Goal: Task Accomplishment & Management: Manage account settings

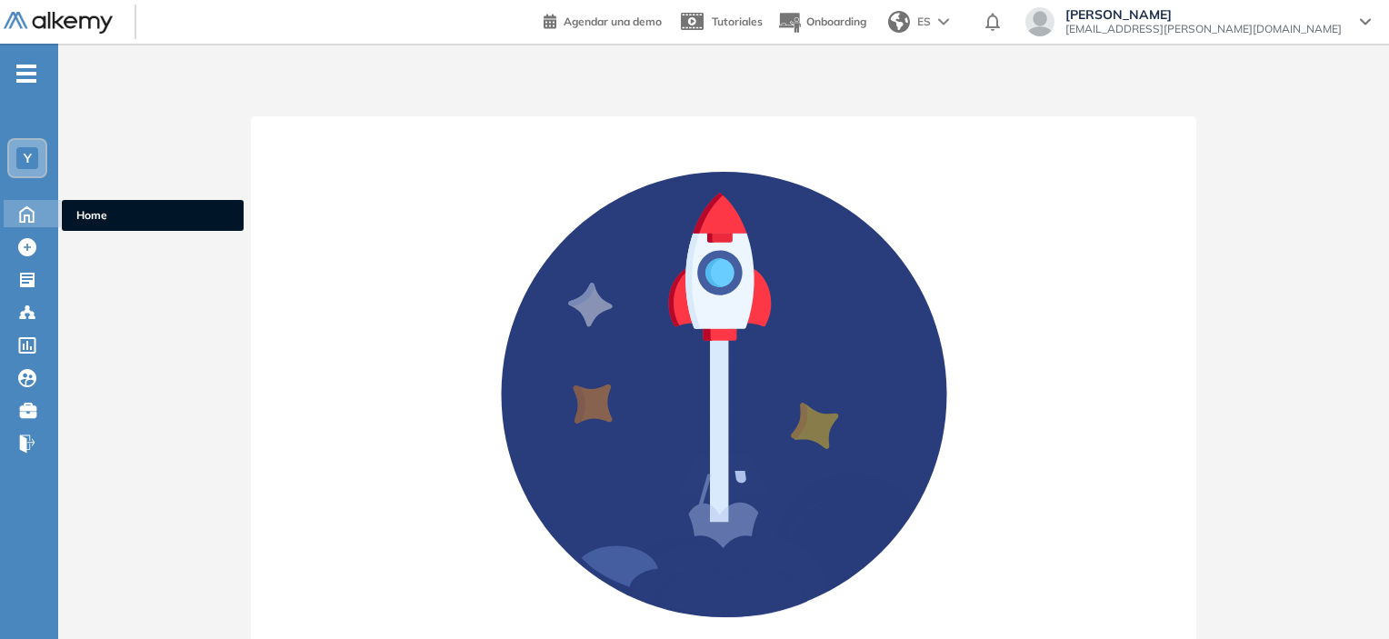
click at [22, 200] on div at bounding box center [27, 212] width 32 height 24
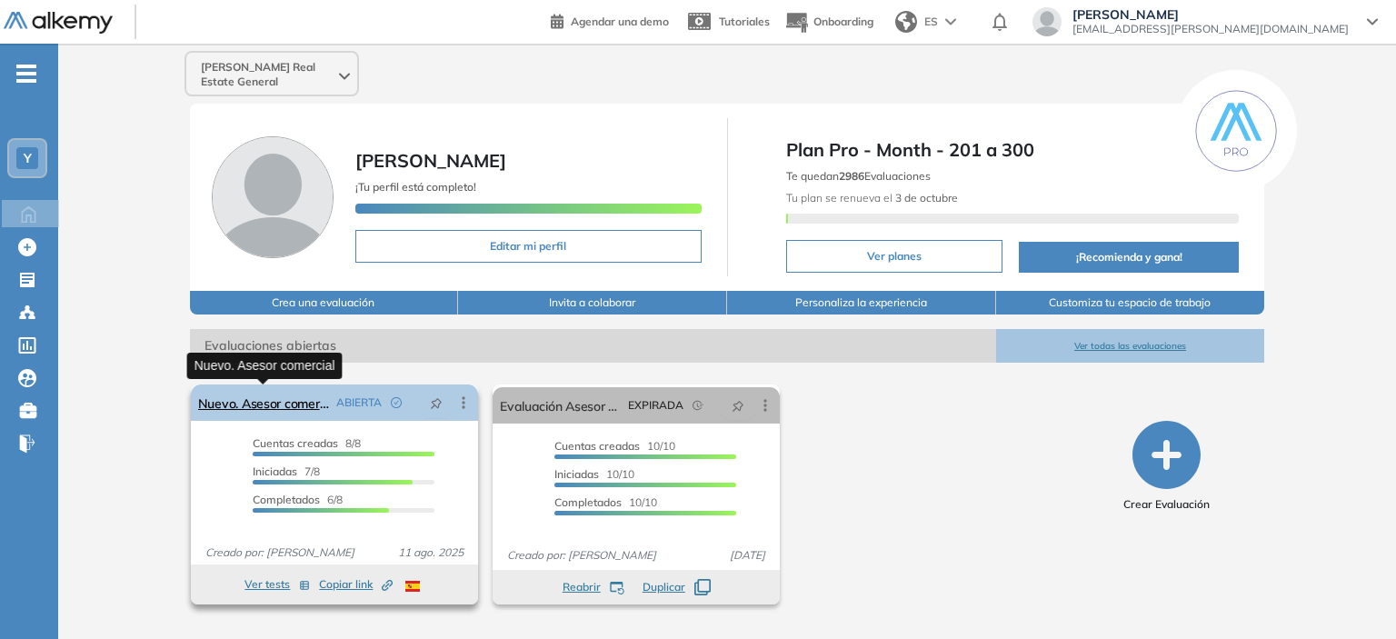
click at [315, 406] on link "Nuevo. Asesor comercial" at bounding box center [263, 402] width 131 height 36
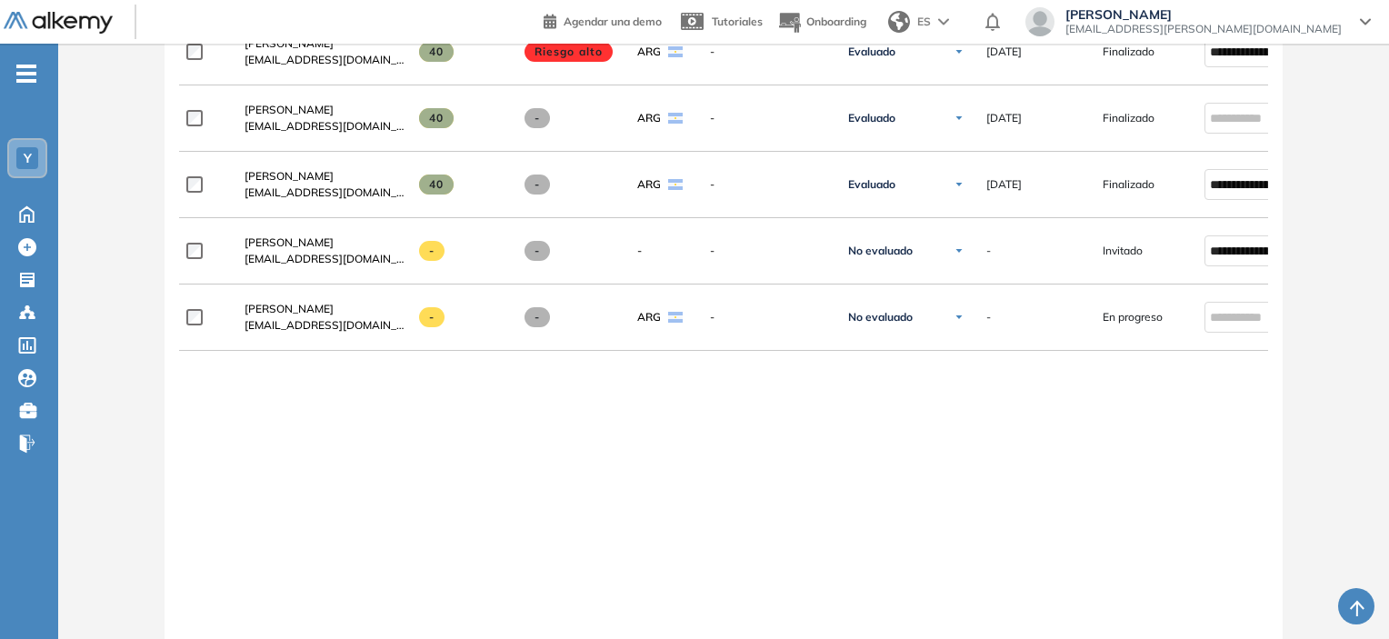
scroll to position [909, 0]
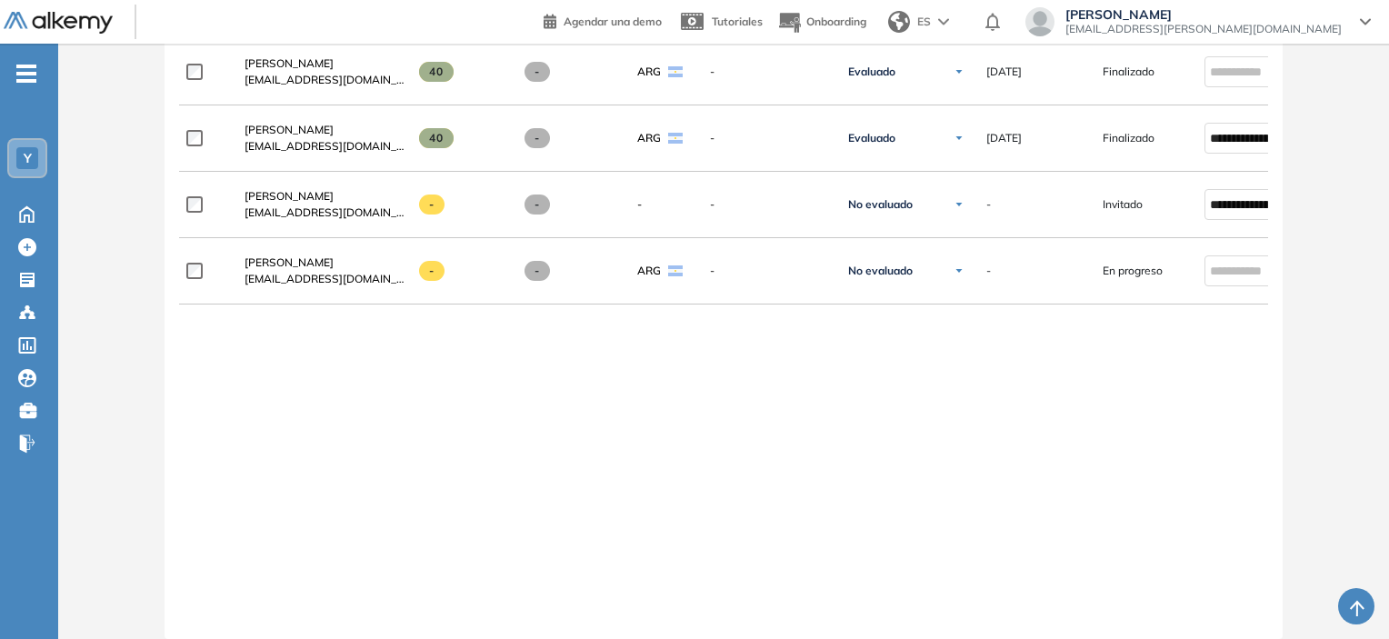
click at [1161, 465] on div "**********" at bounding box center [724, 192] width 1090 height 836
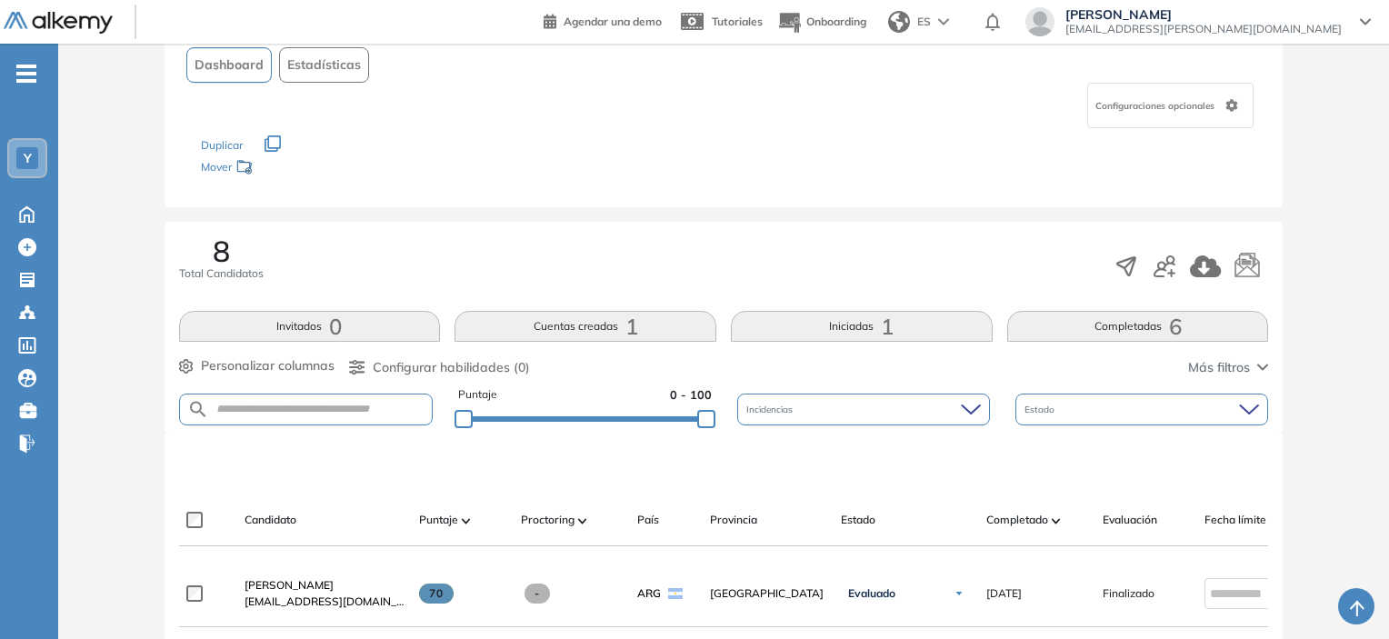
scroll to position [91, 0]
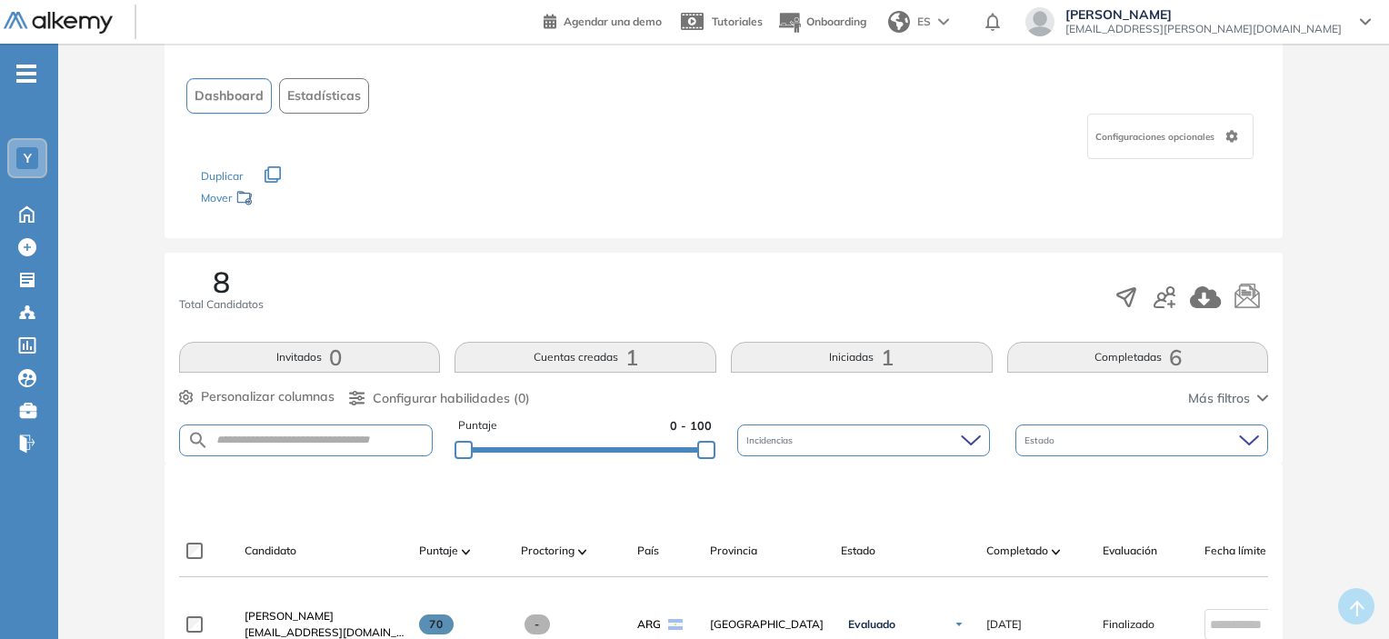
click at [822, 355] on button "Iniciadas 1" at bounding box center [862, 357] width 262 height 31
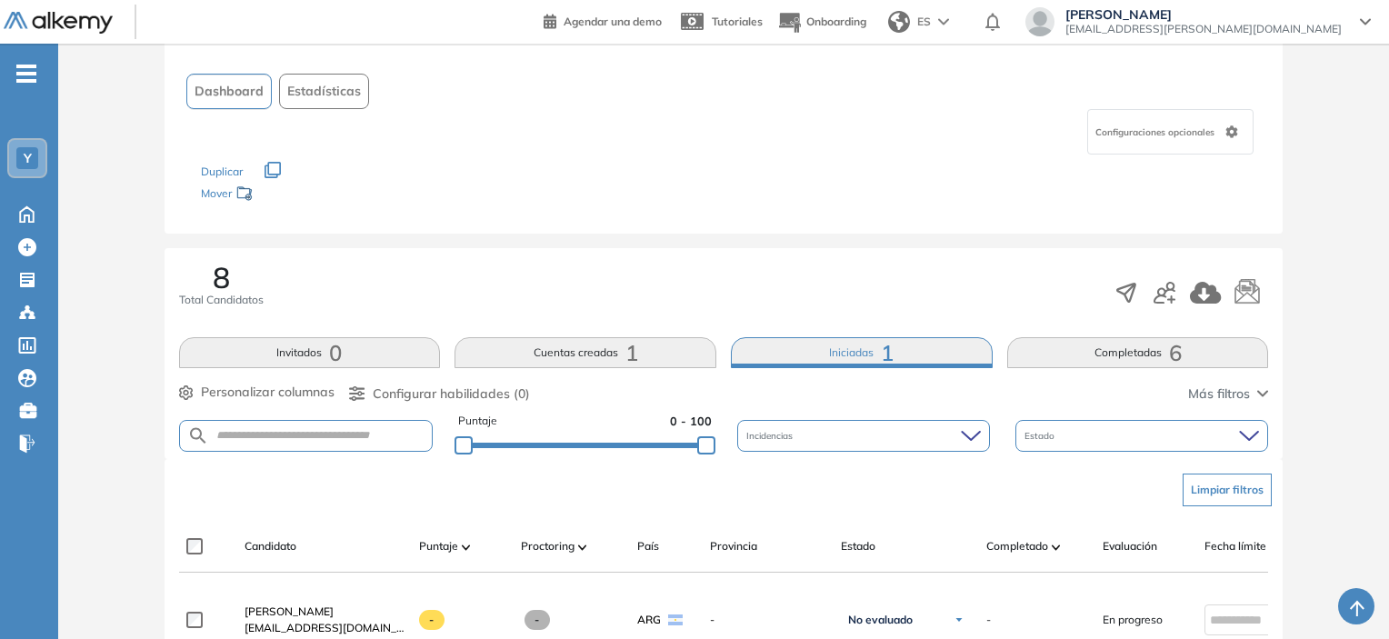
scroll to position [0, 0]
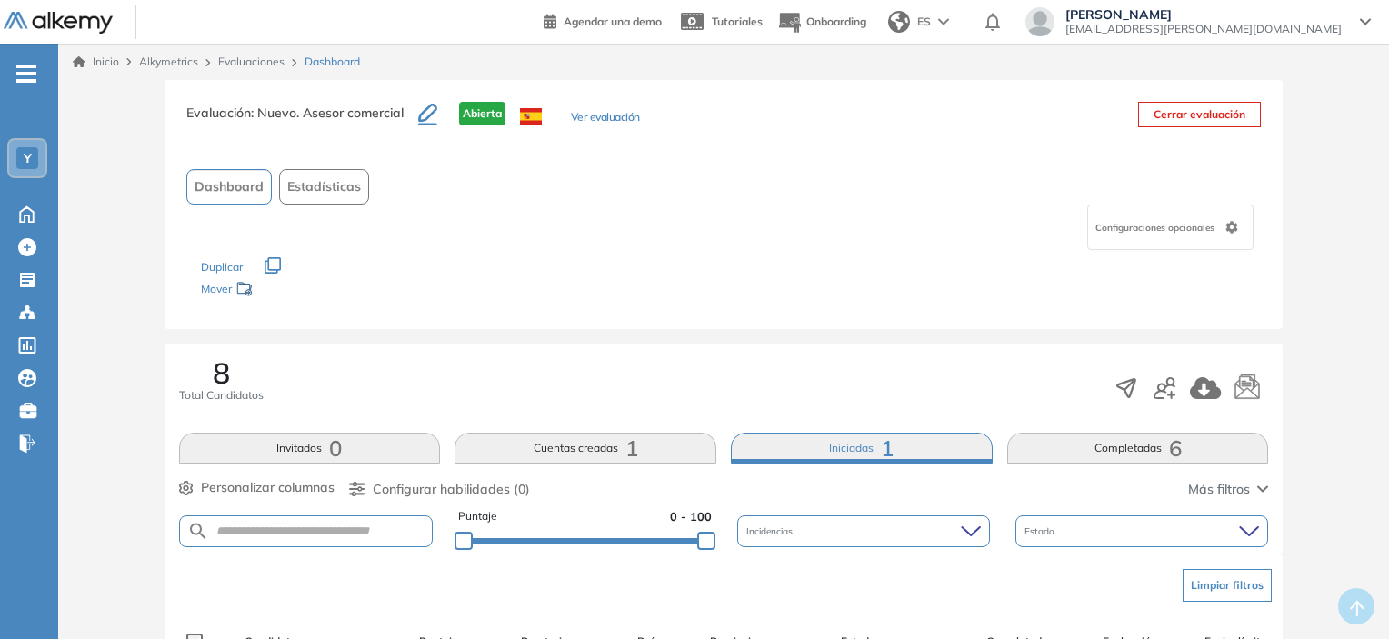
click at [18, 65] on span "-" at bounding box center [26, 72] width 20 height 15
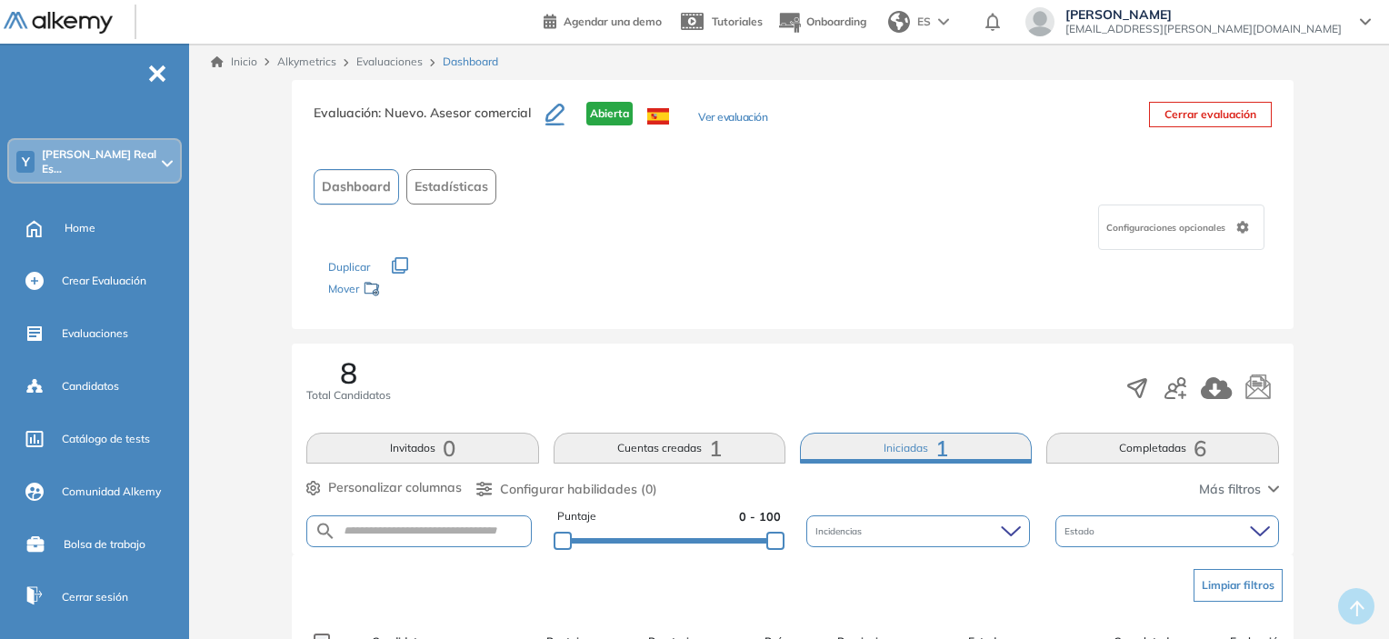
click at [229, 64] on link "Inicio" at bounding box center [234, 62] width 46 height 16
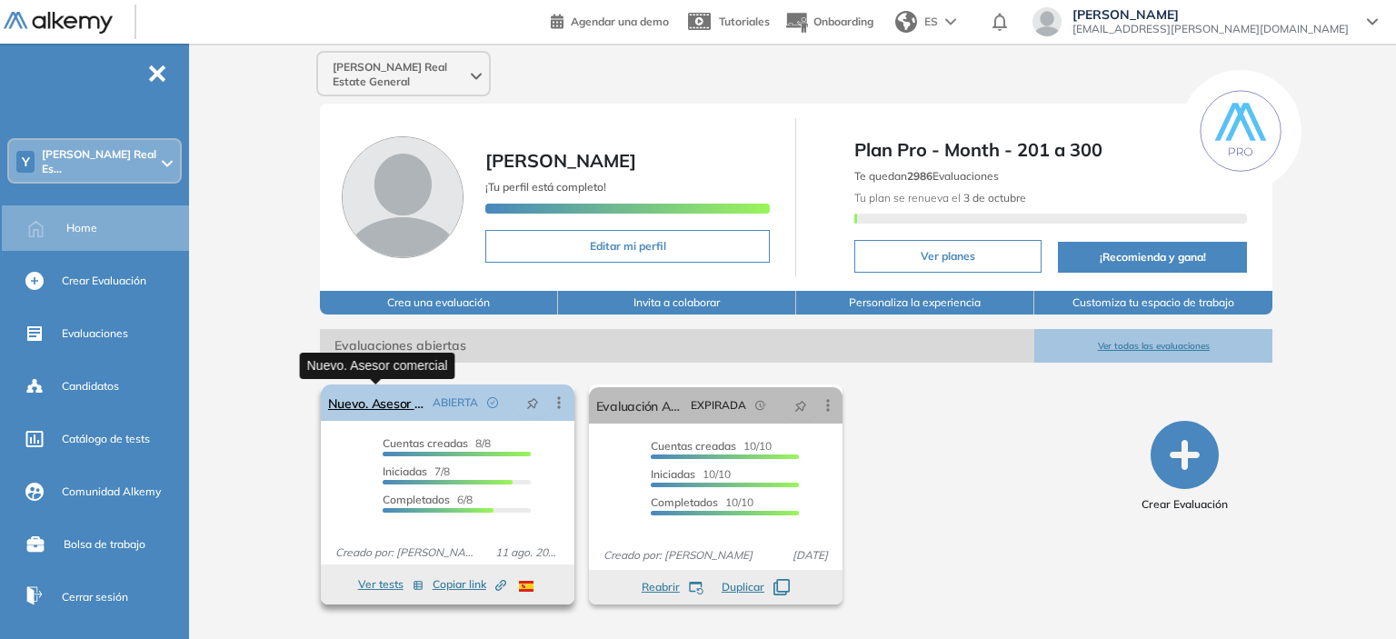
click at [395, 420] on link "Nuevo. Asesor comercial" at bounding box center [376, 402] width 97 height 36
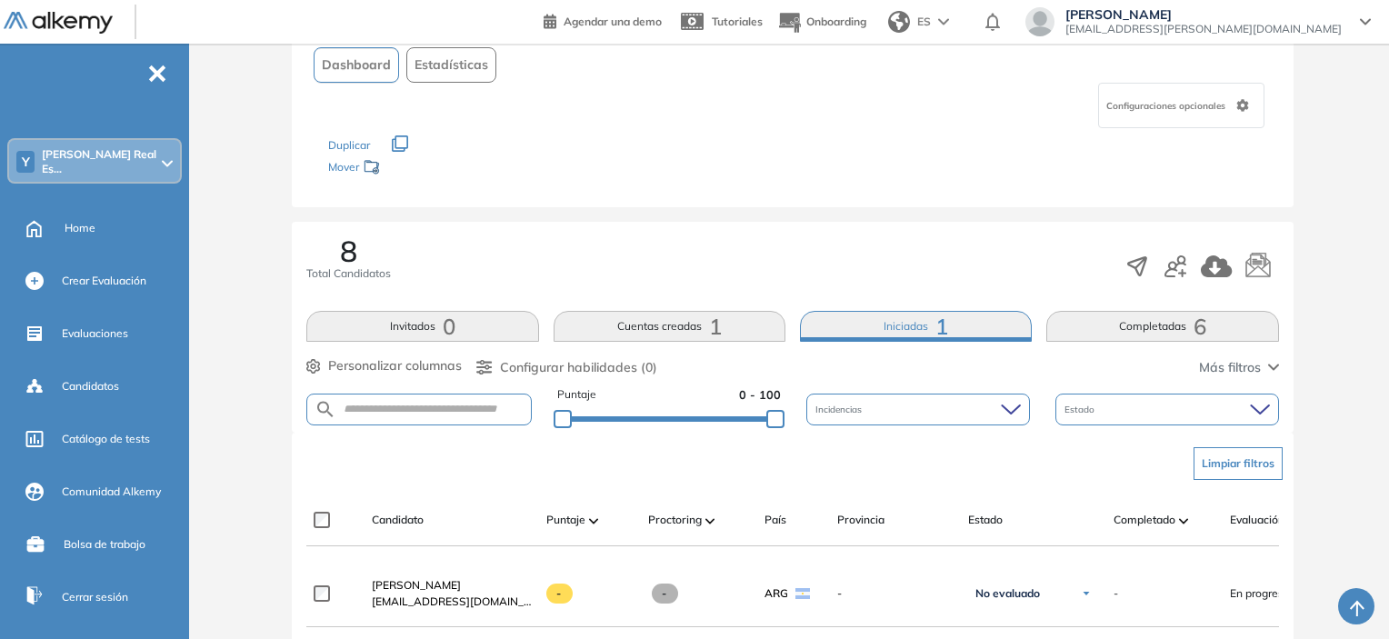
scroll to position [91, 0]
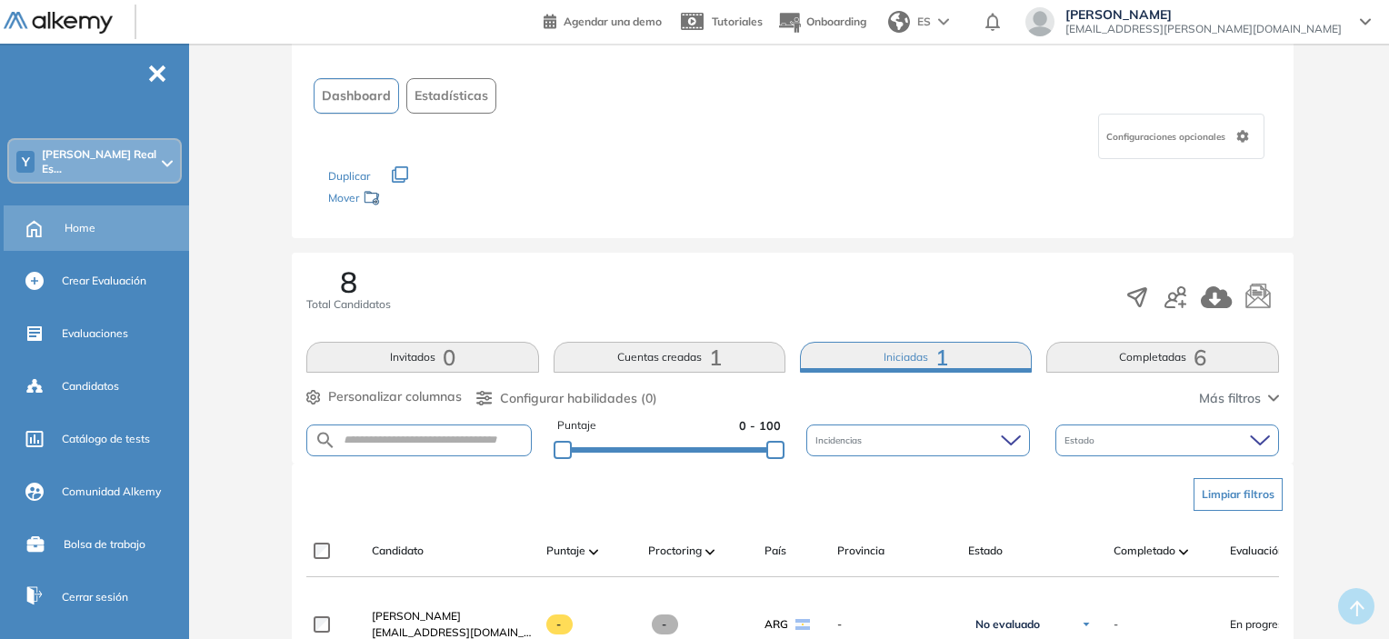
click at [66, 220] on span "Home" at bounding box center [80, 228] width 31 height 16
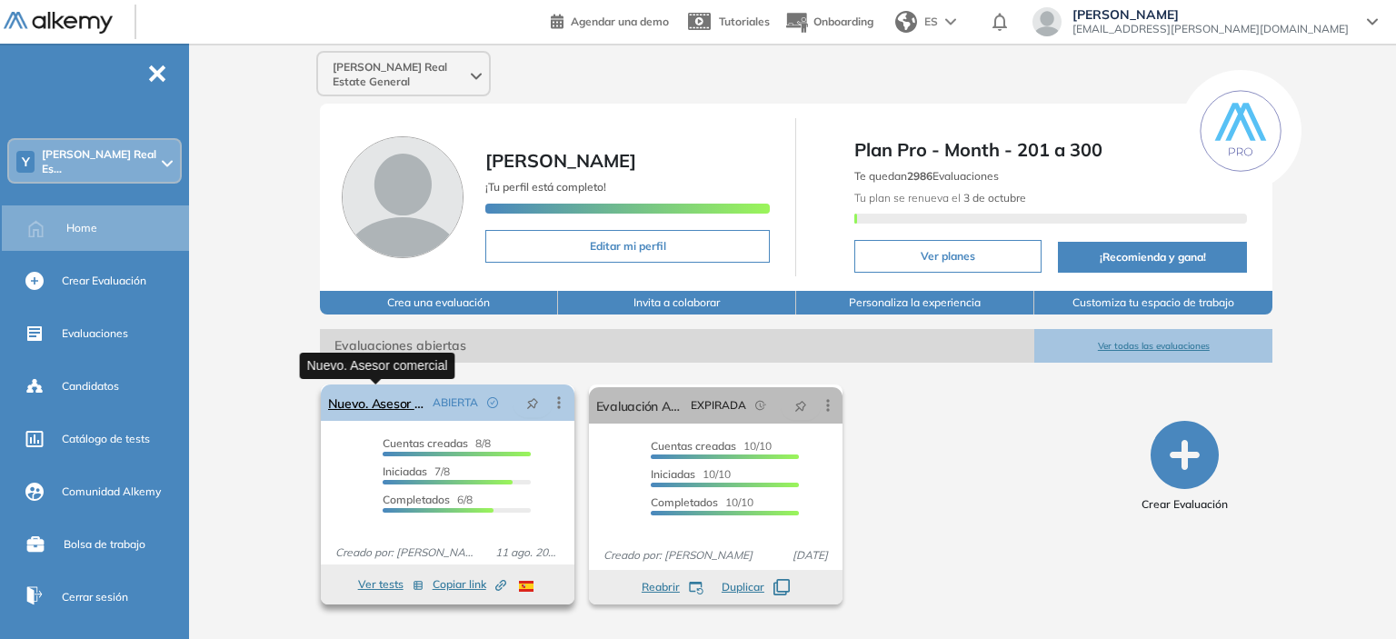
click at [399, 406] on link "Nuevo. Asesor comercial" at bounding box center [376, 402] width 97 height 36
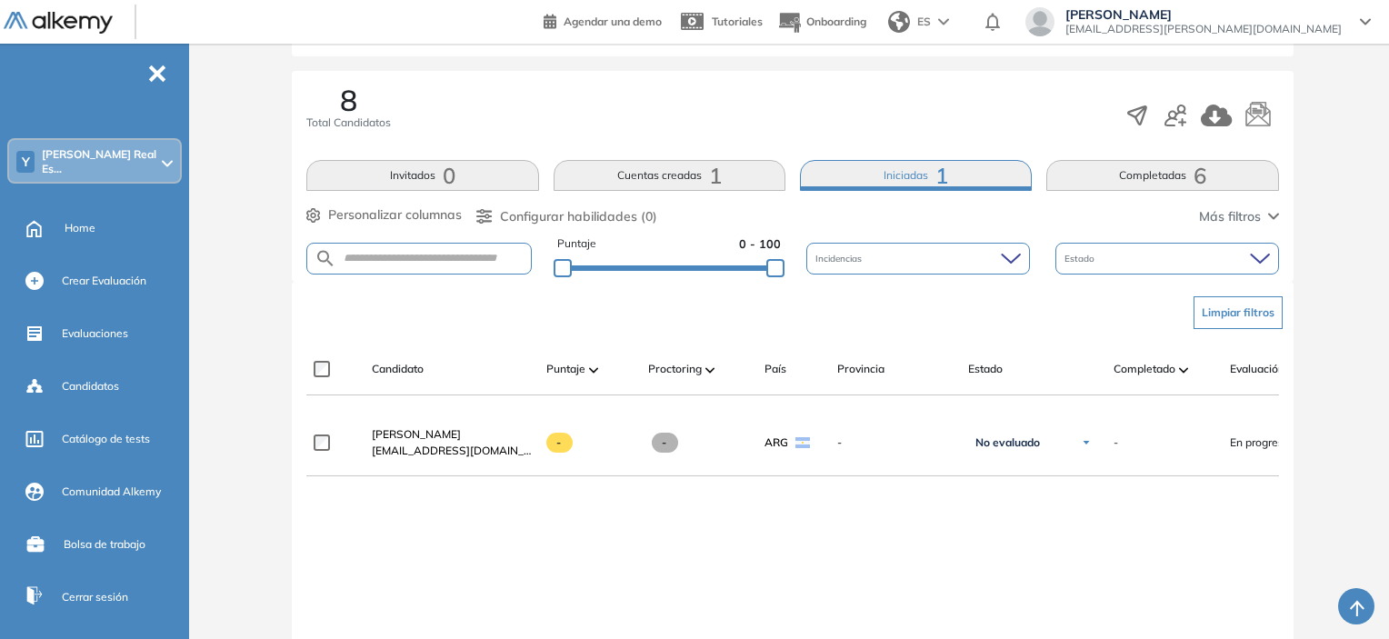
click at [412, 178] on button "Invitados 0" at bounding box center [422, 175] width 232 height 31
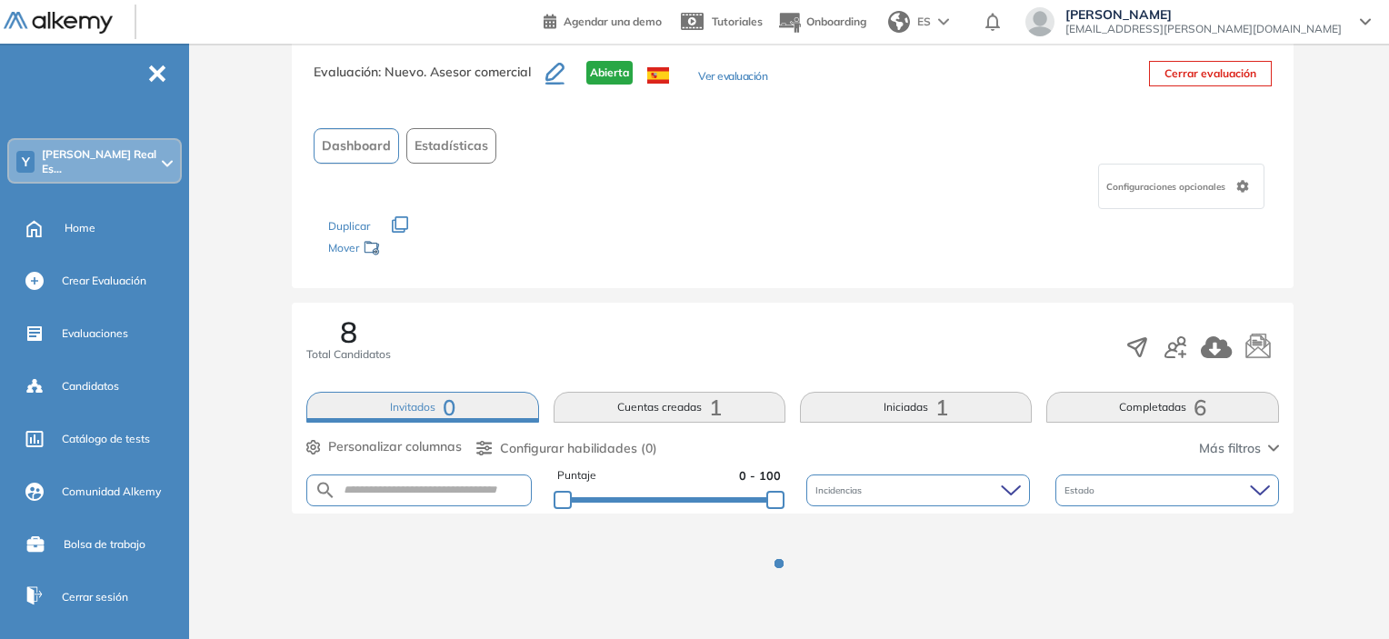
scroll to position [273, 0]
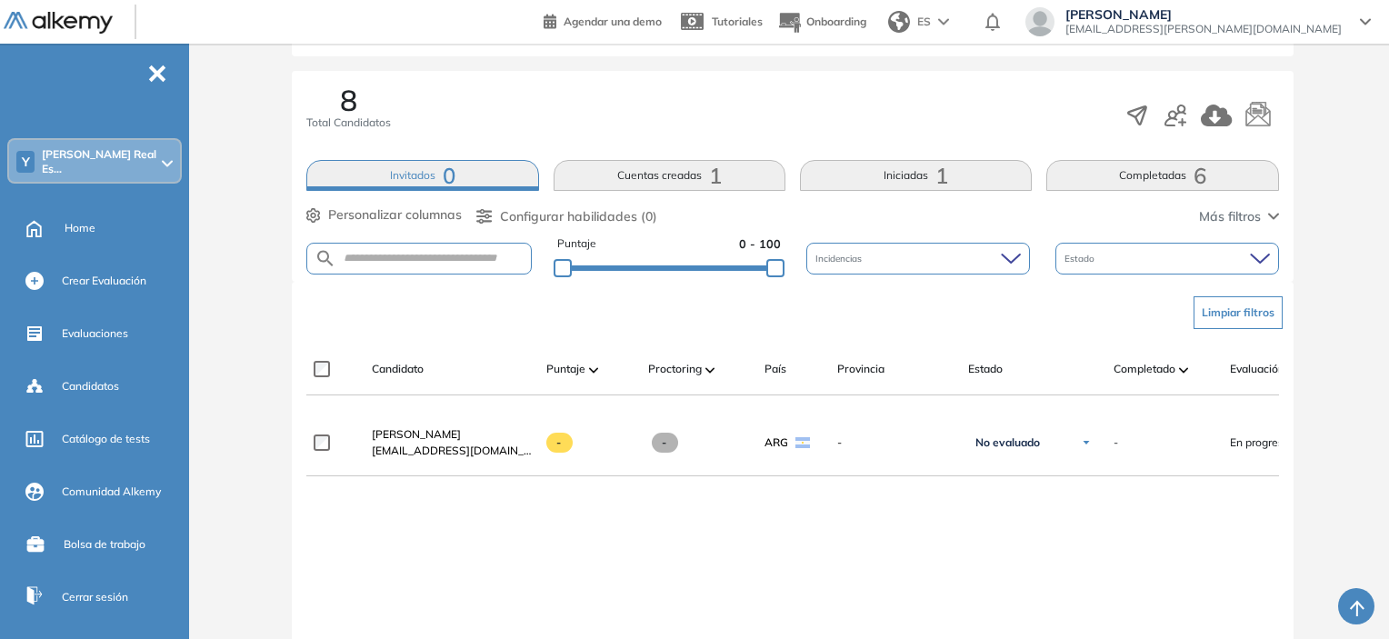
click at [1127, 183] on button "Completadas 6" at bounding box center [1162, 175] width 232 height 31
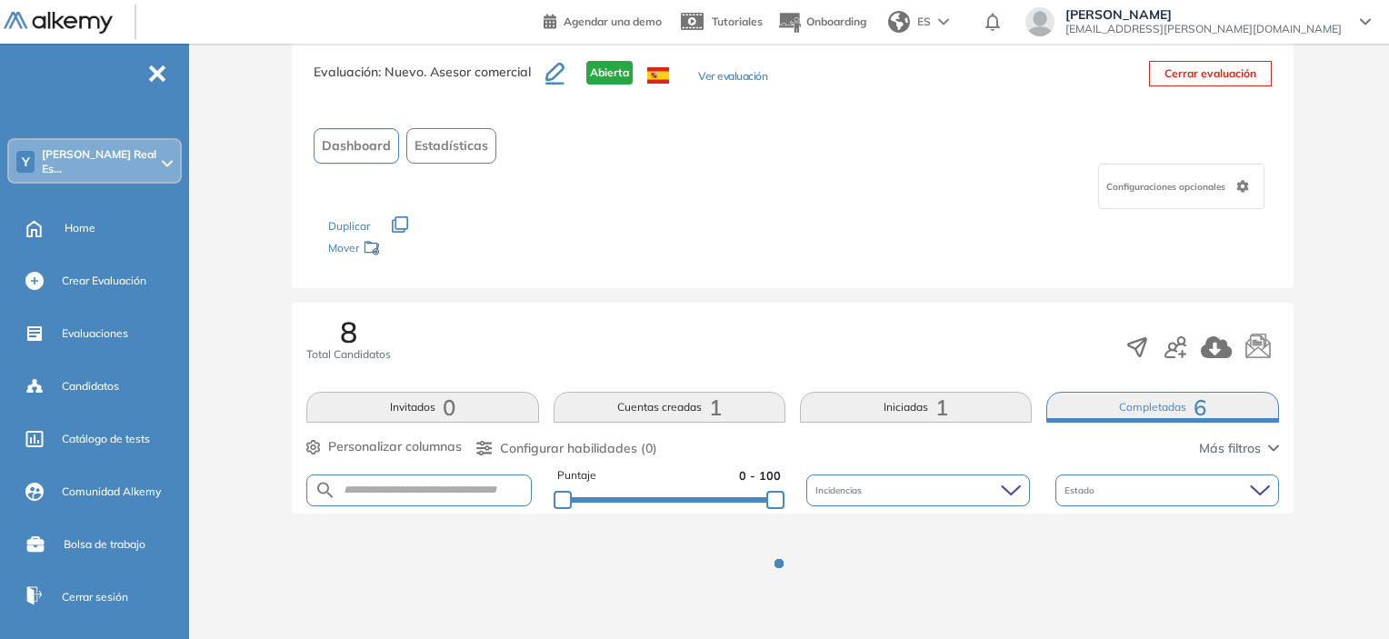
scroll to position [114, 0]
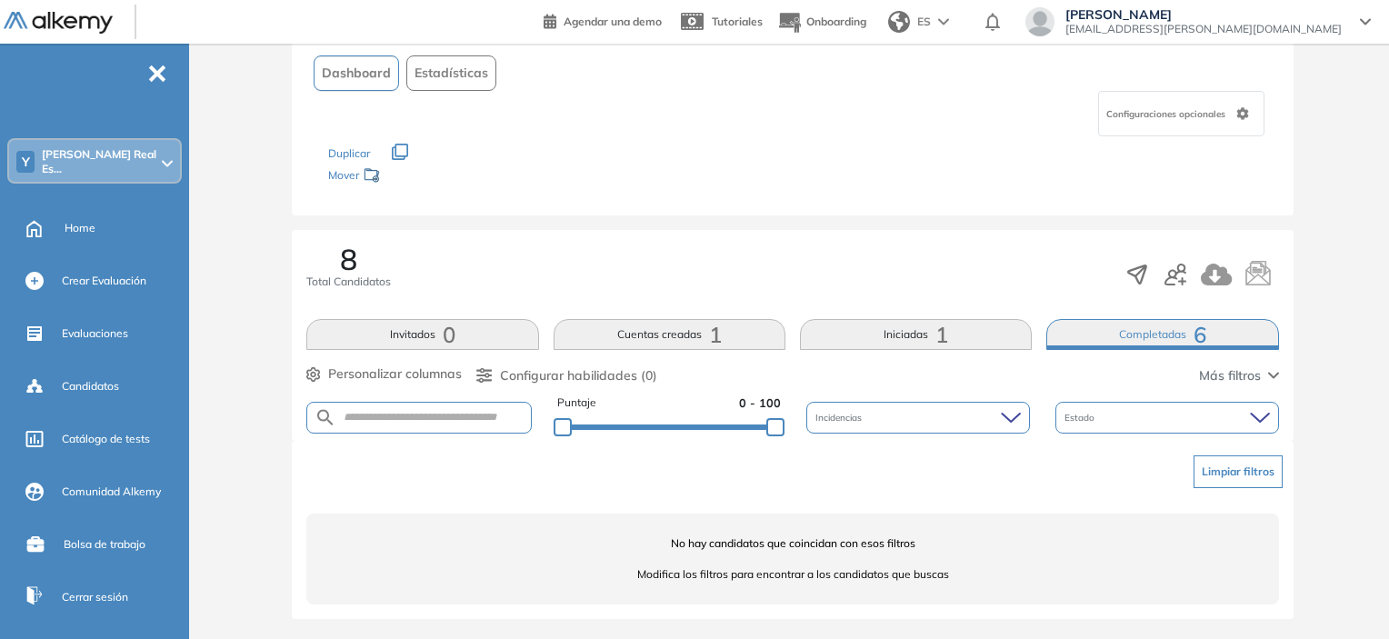
click at [399, 334] on button "Invitados 0" at bounding box center [422, 334] width 232 height 31
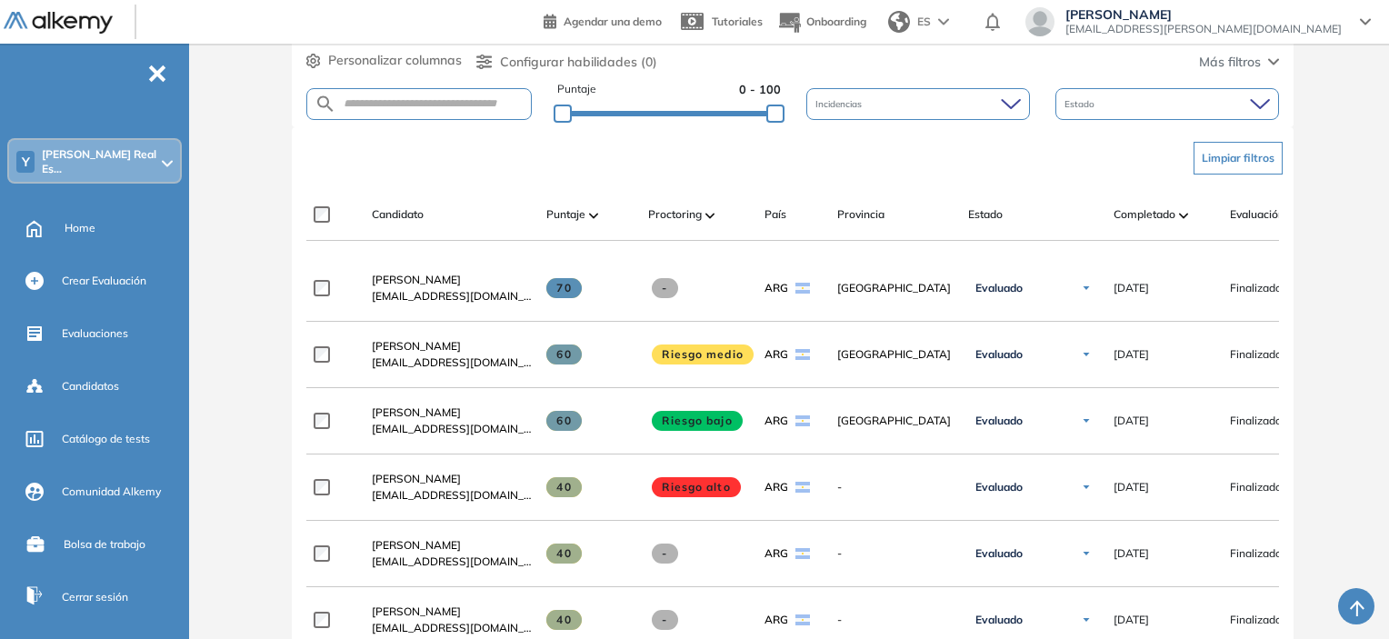
scroll to position [386, 0]
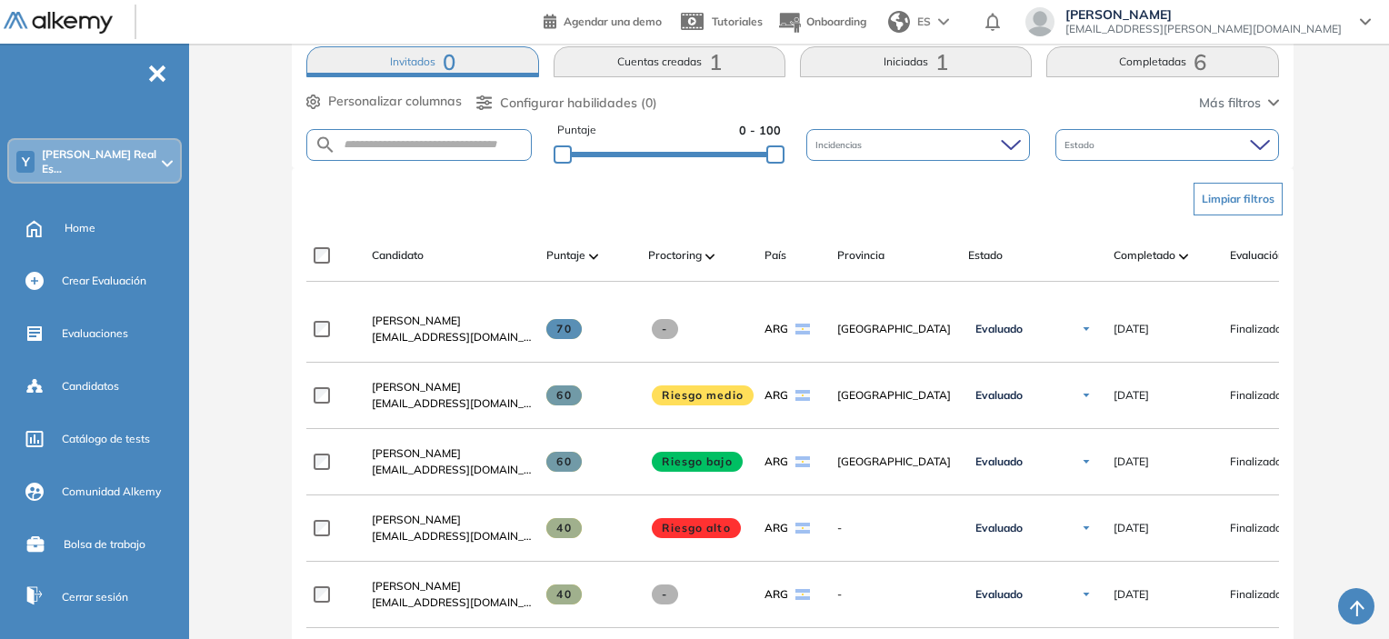
click at [622, 63] on button "Cuentas creadas 1" at bounding box center [669, 61] width 232 height 31
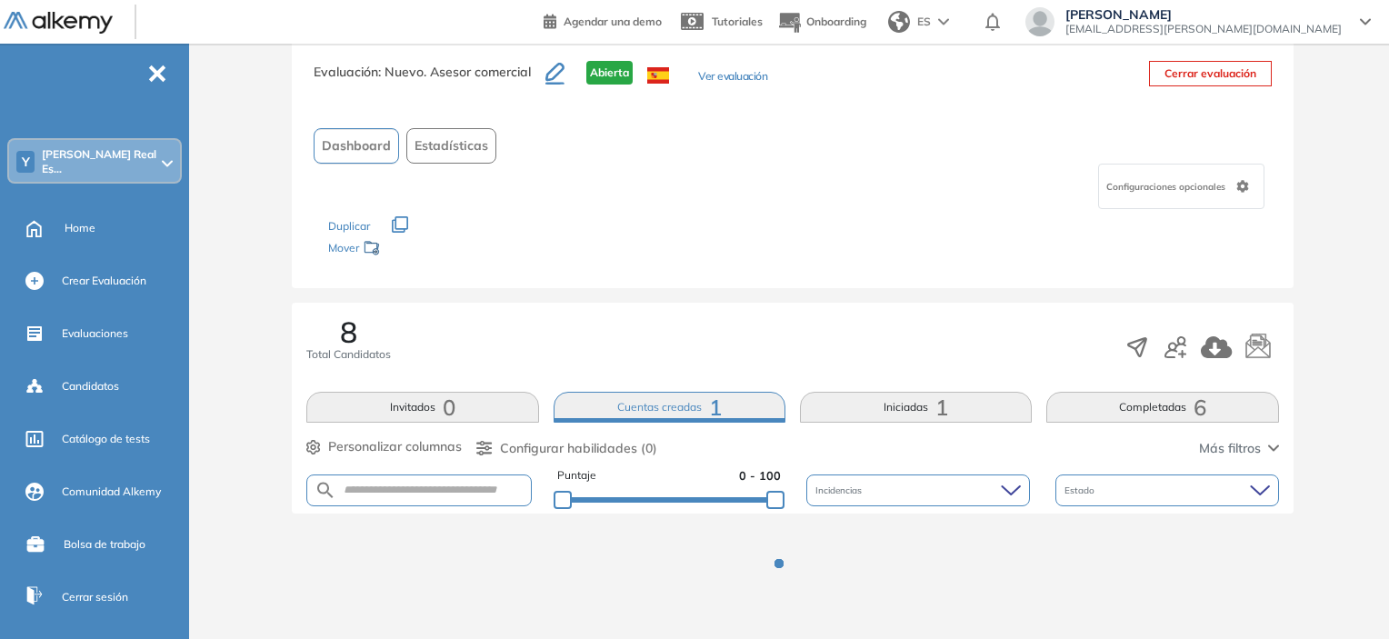
scroll to position [114, 0]
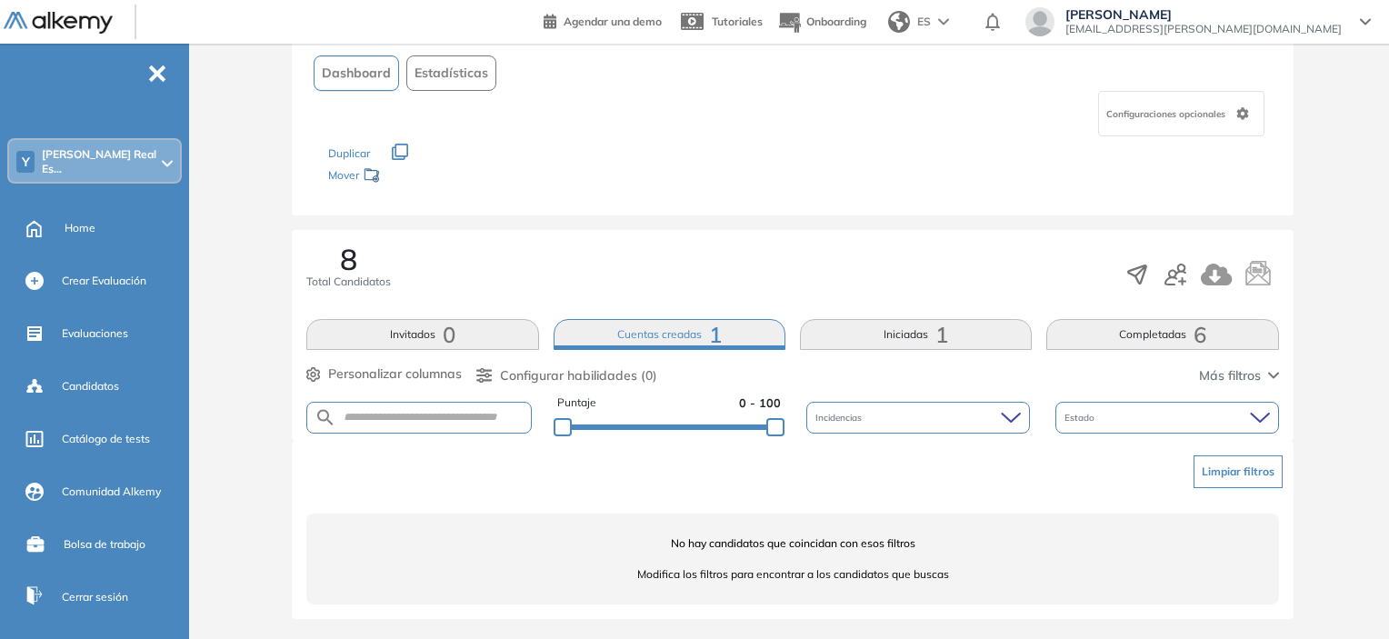
click at [886, 331] on button "Iniciadas 1" at bounding box center [916, 334] width 232 height 31
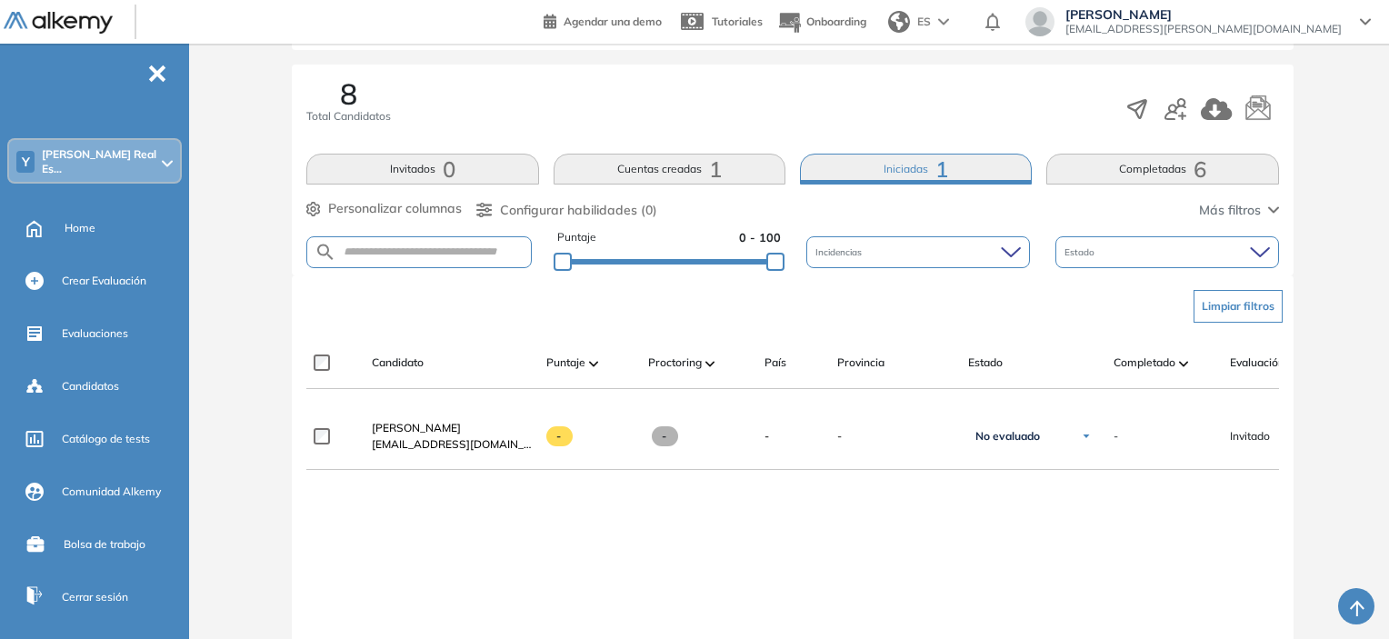
scroll to position [295, 0]
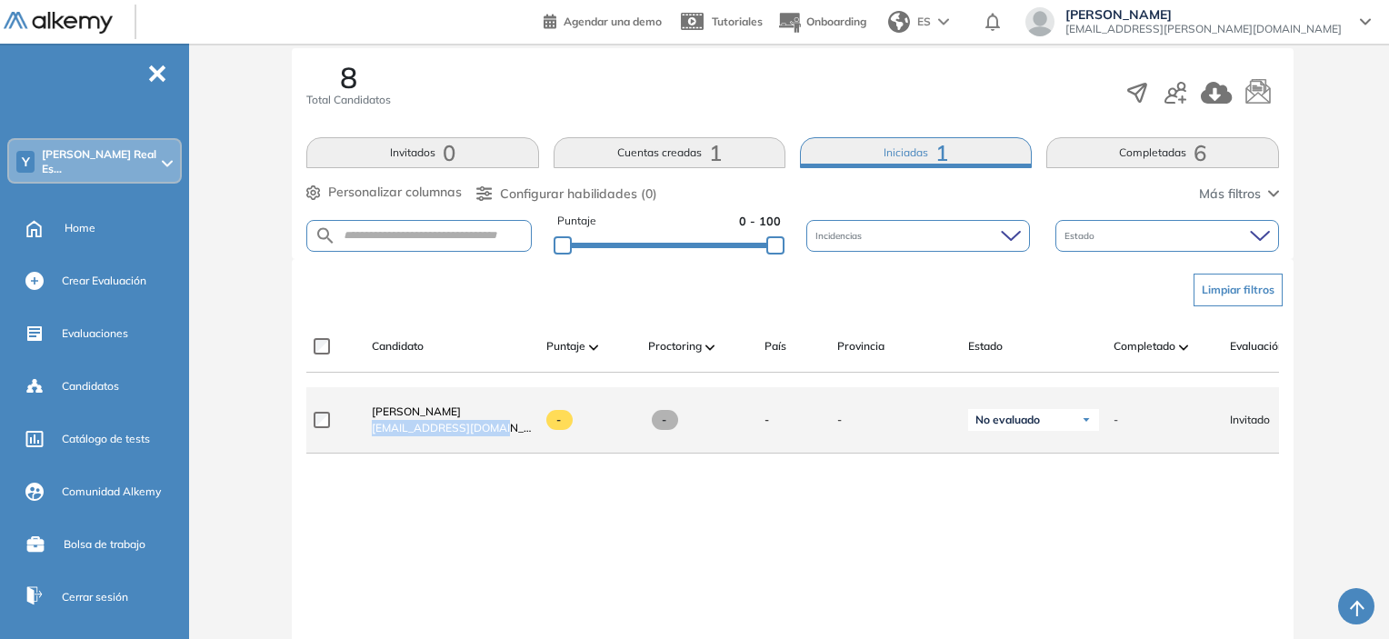
drag, startPoint x: 493, startPoint y: 431, endPoint x: 371, endPoint y: 433, distance: 122.7
click at [372, 433] on div "[PERSON_NAME] [EMAIL_ADDRESS][DOMAIN_NAME]" at bounding box center [452, 420] width 160 height 33
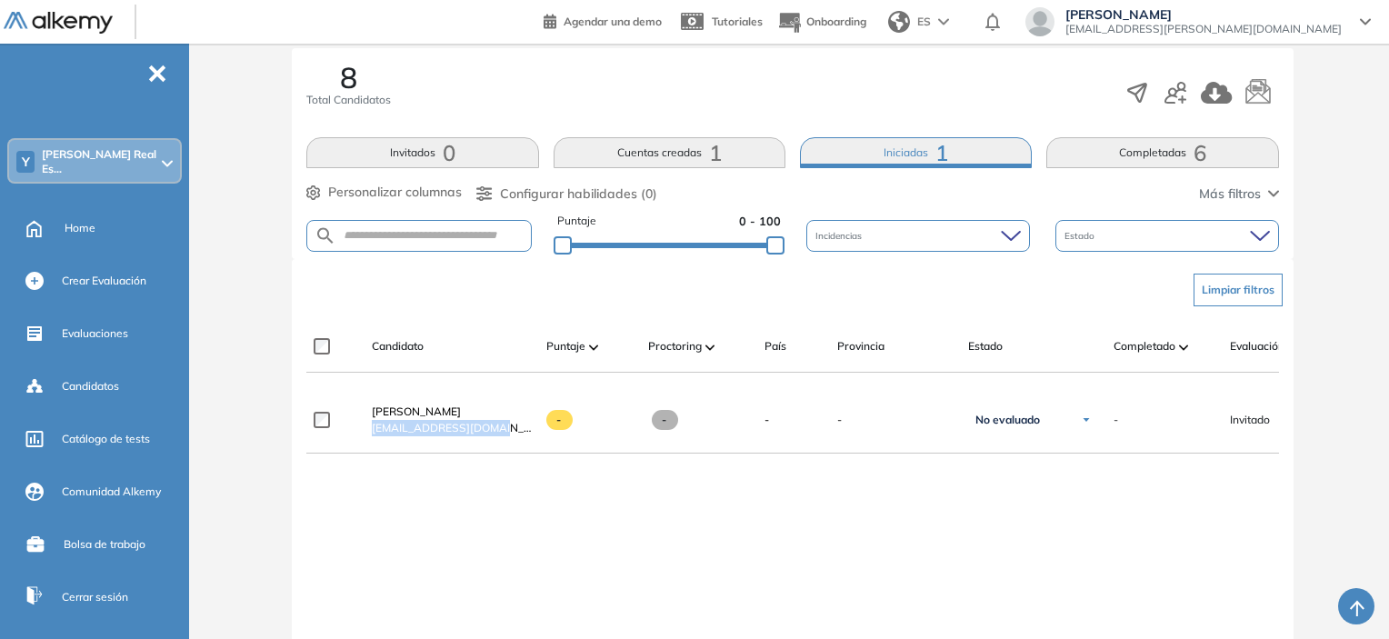
copy span "[EMAIL_ADDRESS][DOMAIN_NAME]"
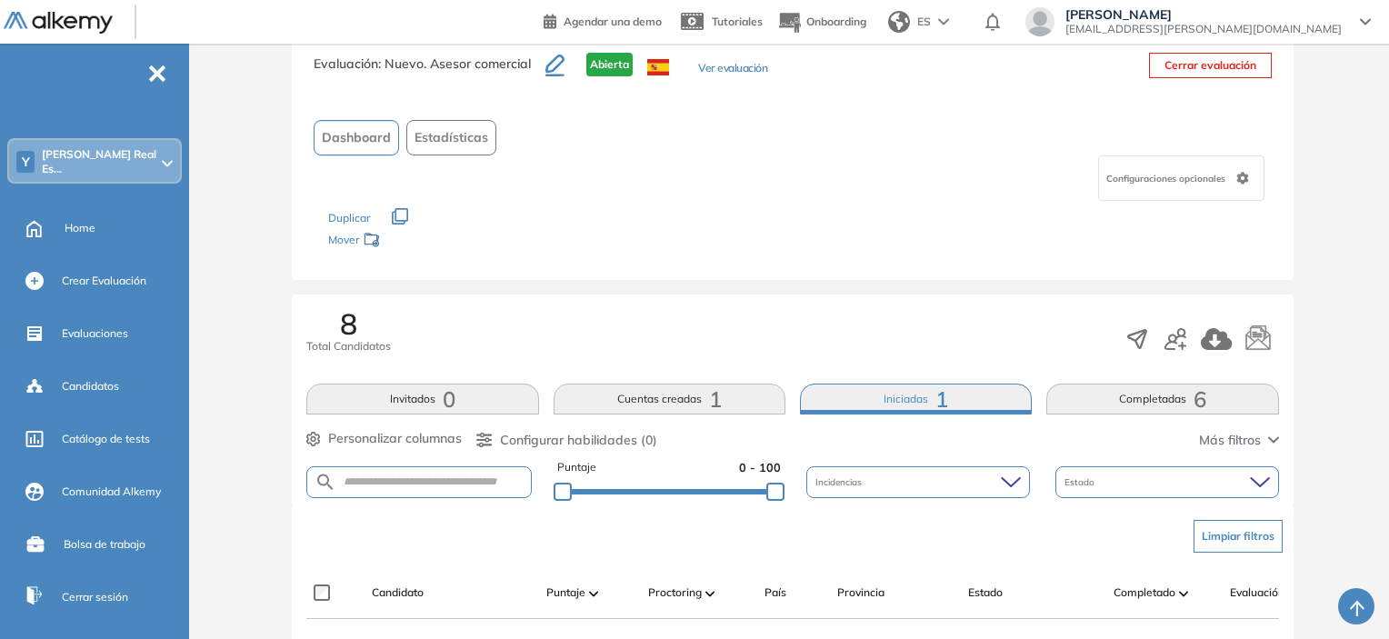
scroll to position [23, 0]
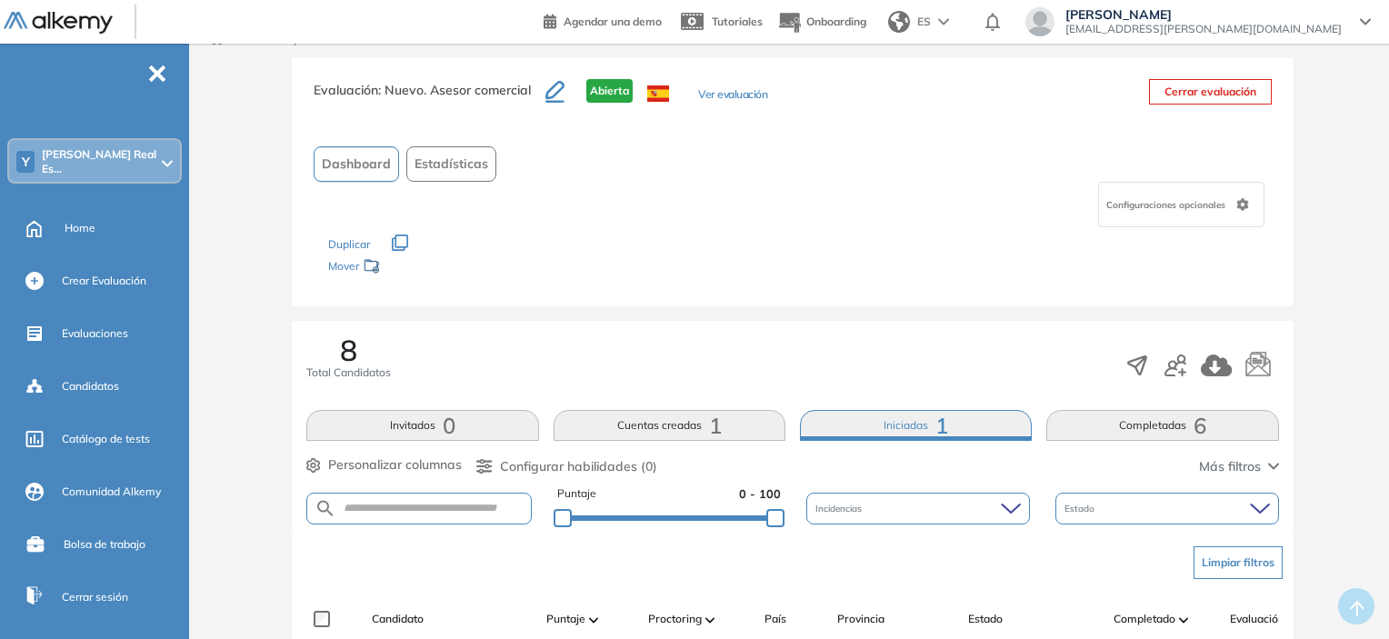
click at [156, 70] on span "-" at bounding box center [157, 72] width 20 height 15
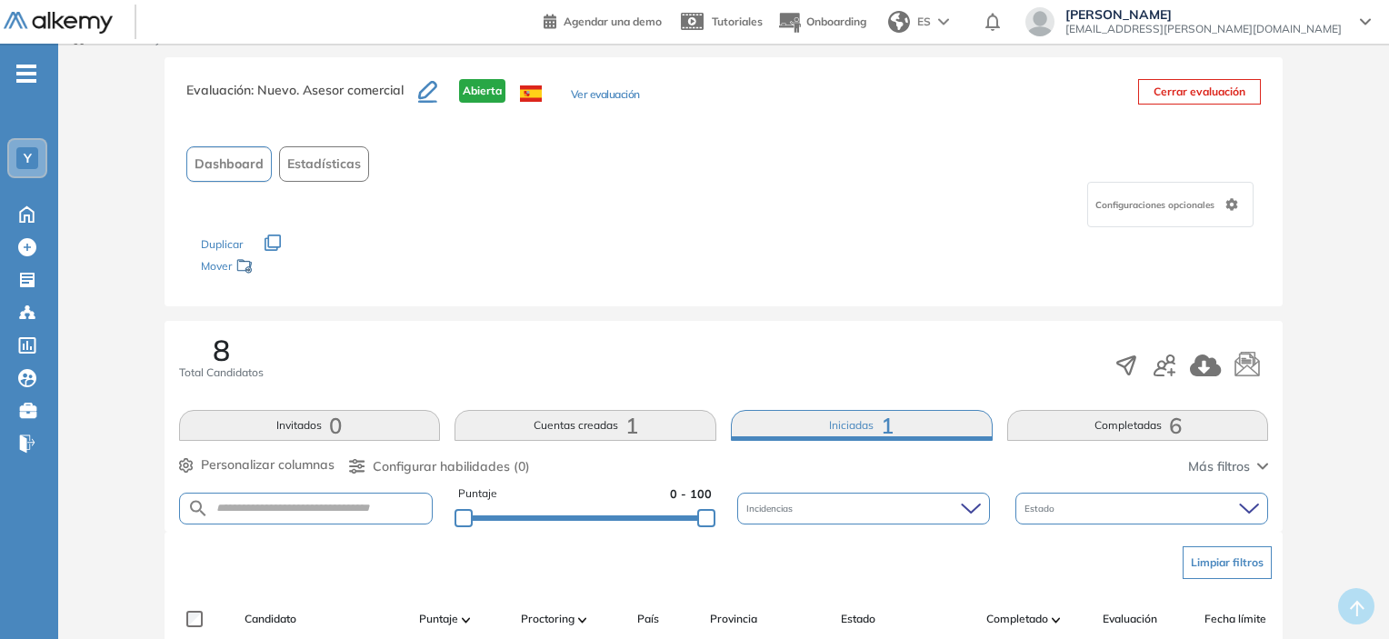
click at [33, 79] on span "-" at bounding box center [26, 72] width 20 height 15
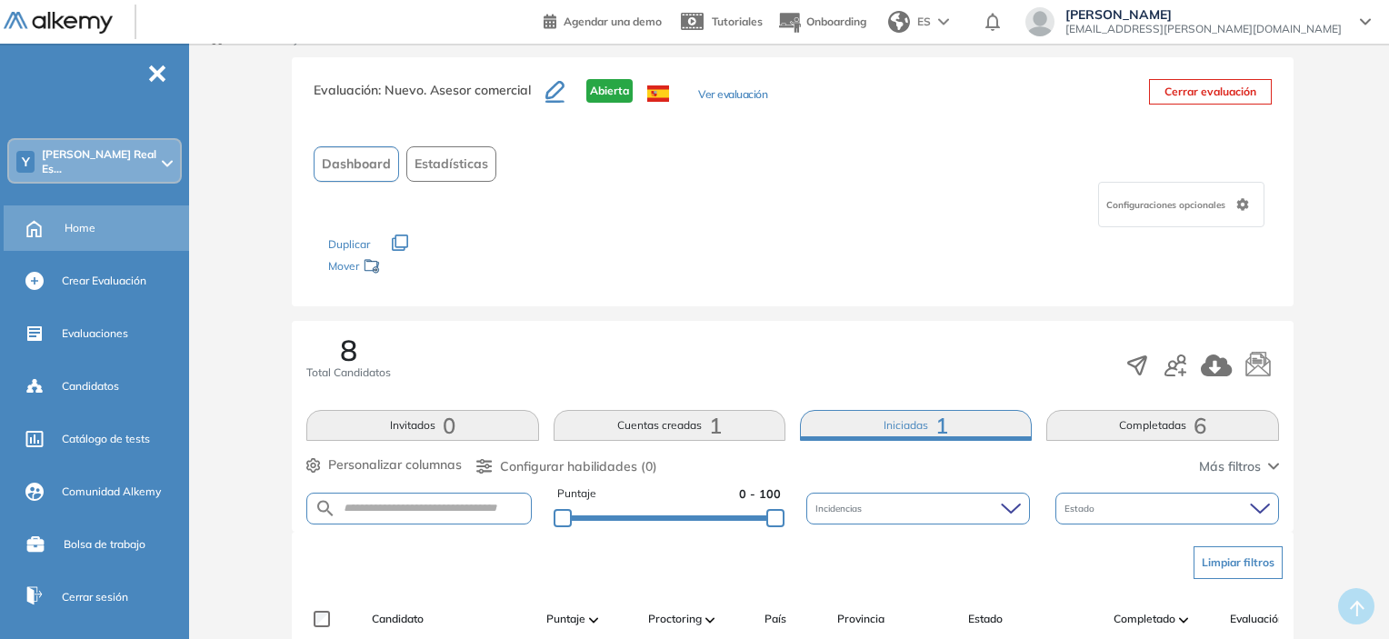
click at [86, 243] on div "Home" at bounding box center [98, 227] width 189 height 45
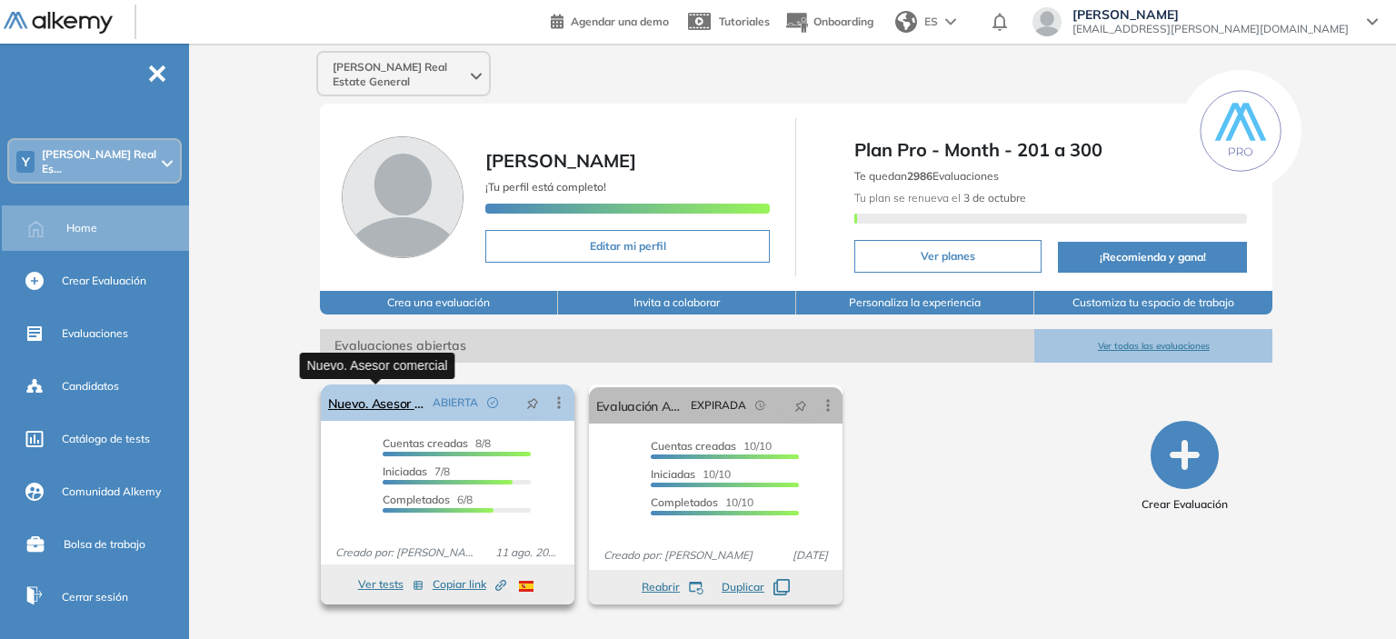
click at [392, 410] on link "Nuevo. Asesor comercial" at bounding box center [376, 402] width 97 height 36
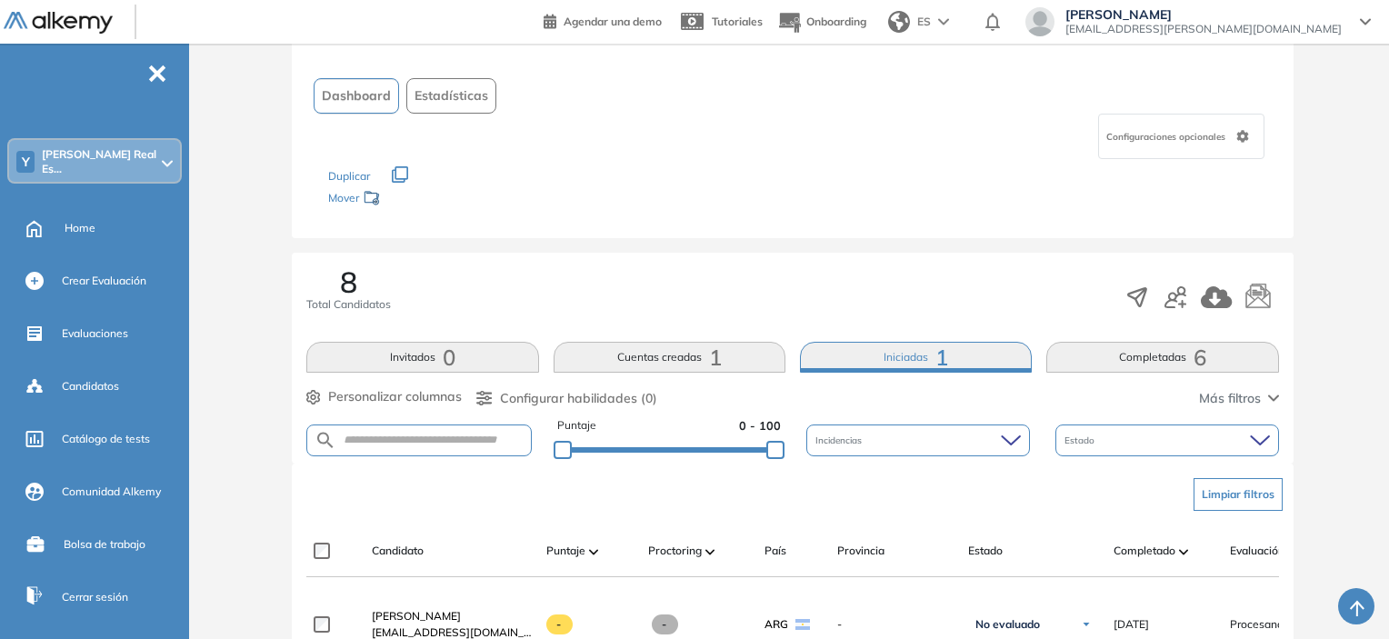
scroll to position [182, 0]
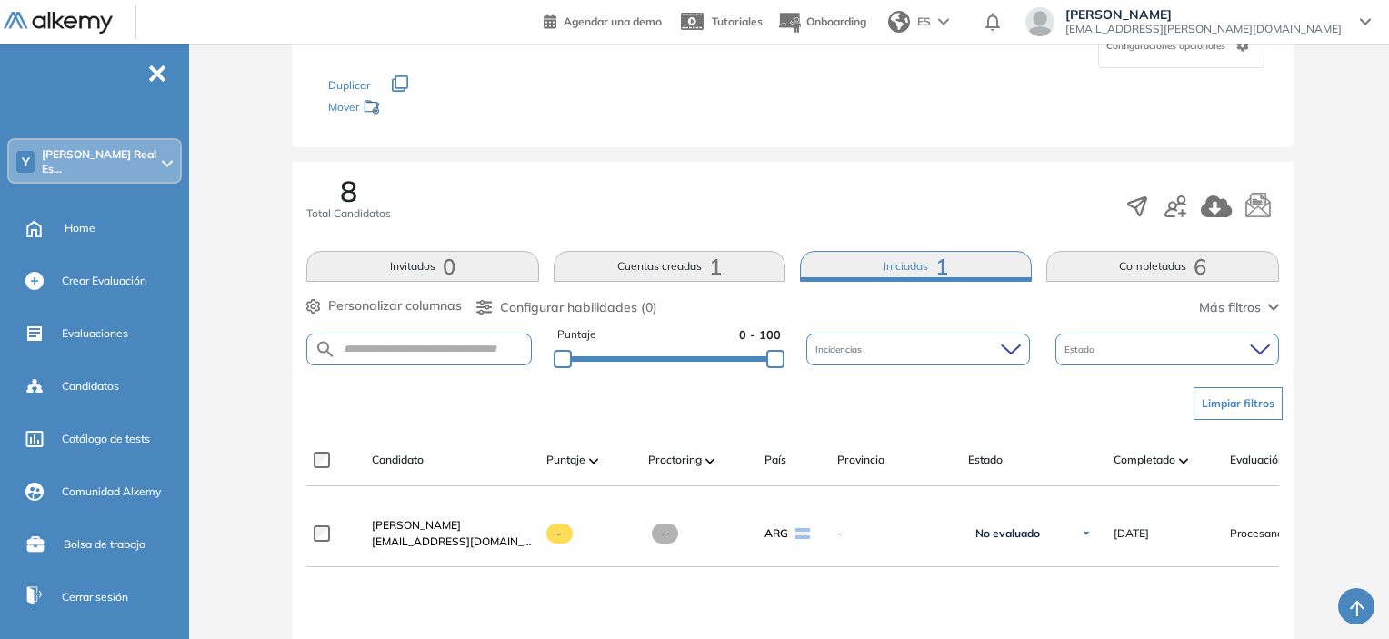
click at [766, 112] on div "Los siguientes tests ya no están disponibles o tienen una nueva versión Revisa …" at bounding box center [792, 96] width 929 height 57
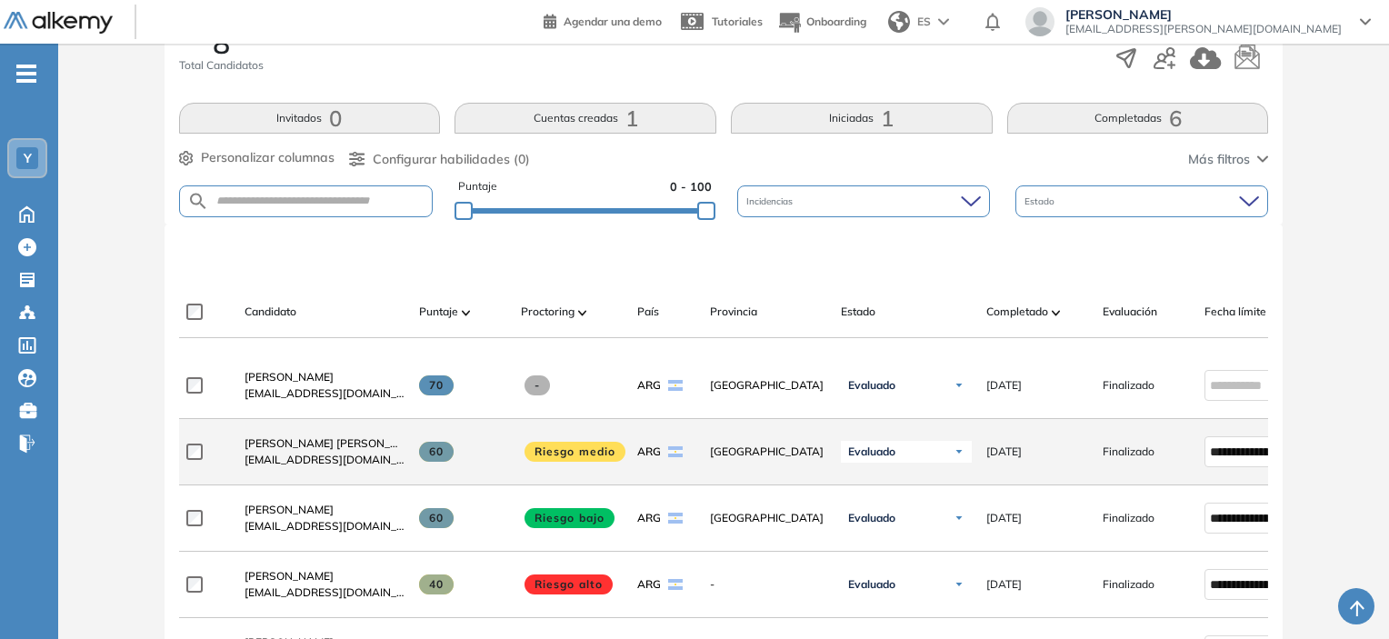
scroll to position [314, 0]
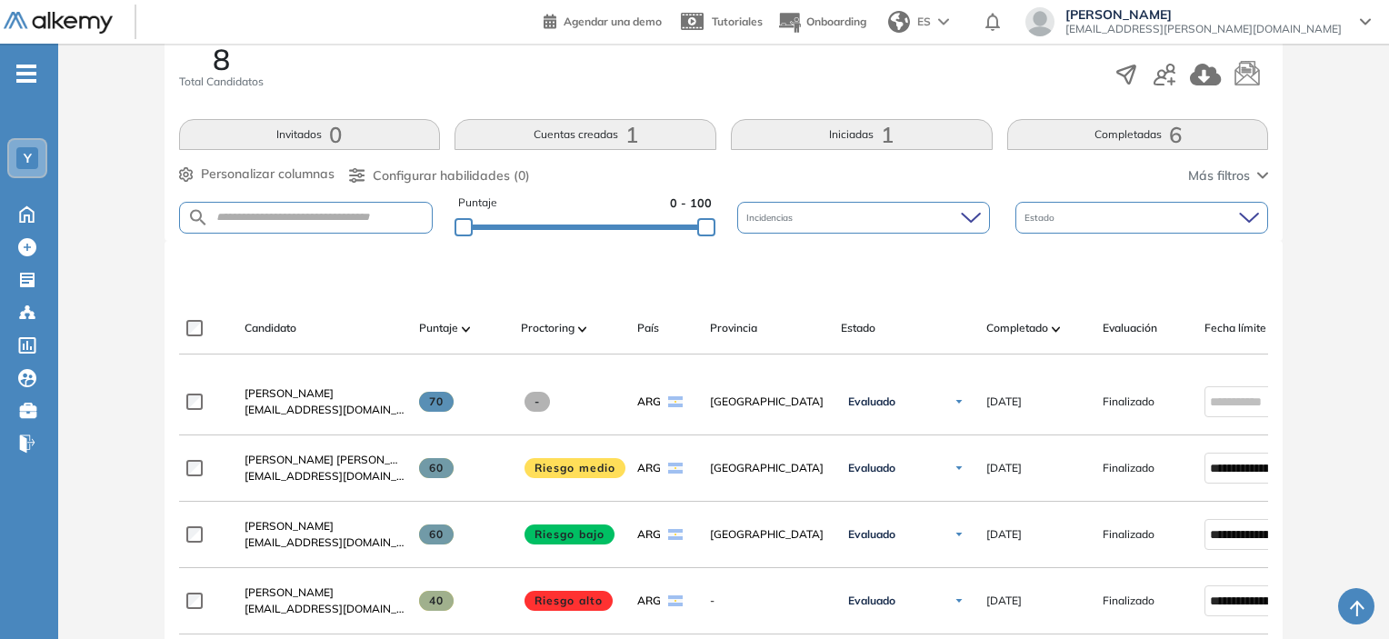
click at [1143, 148] on button "Completadas 6" at bounding box center [1138, 134] width 262 height 31
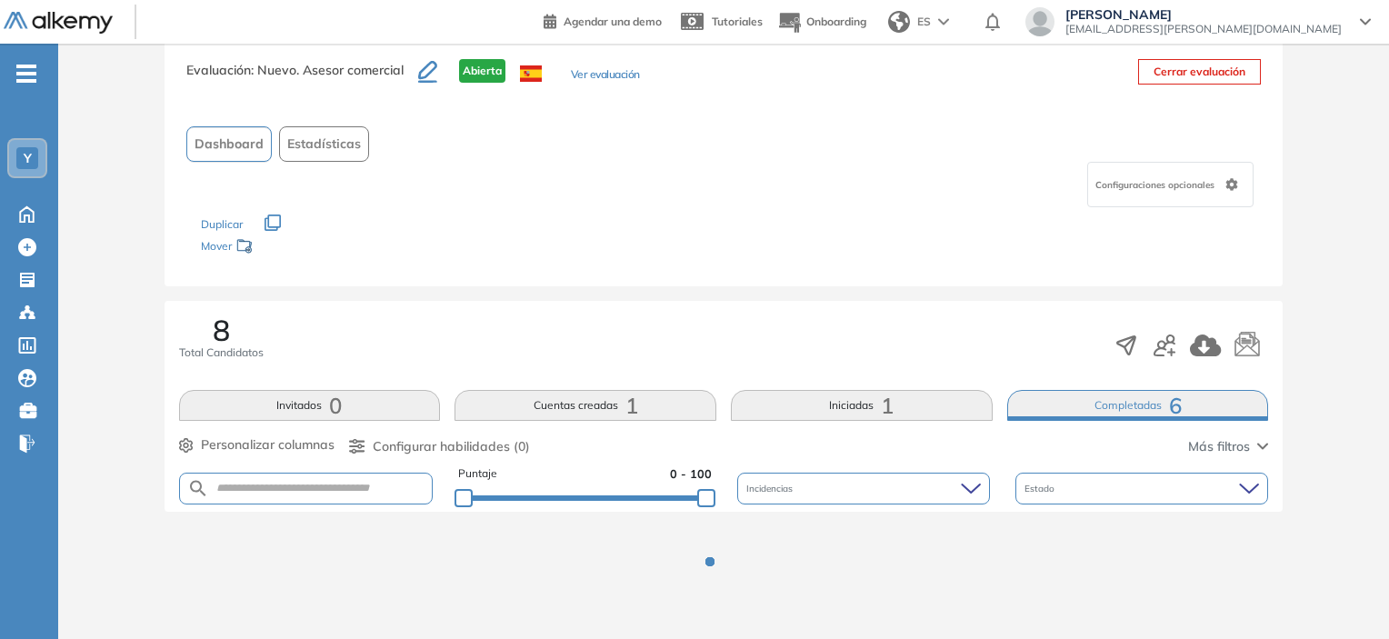
scroll to position [41, 0]
click at [1141, 137] on div "Dashboard Estadísticas" at bounding box center [723, 145] width 1075 height 35
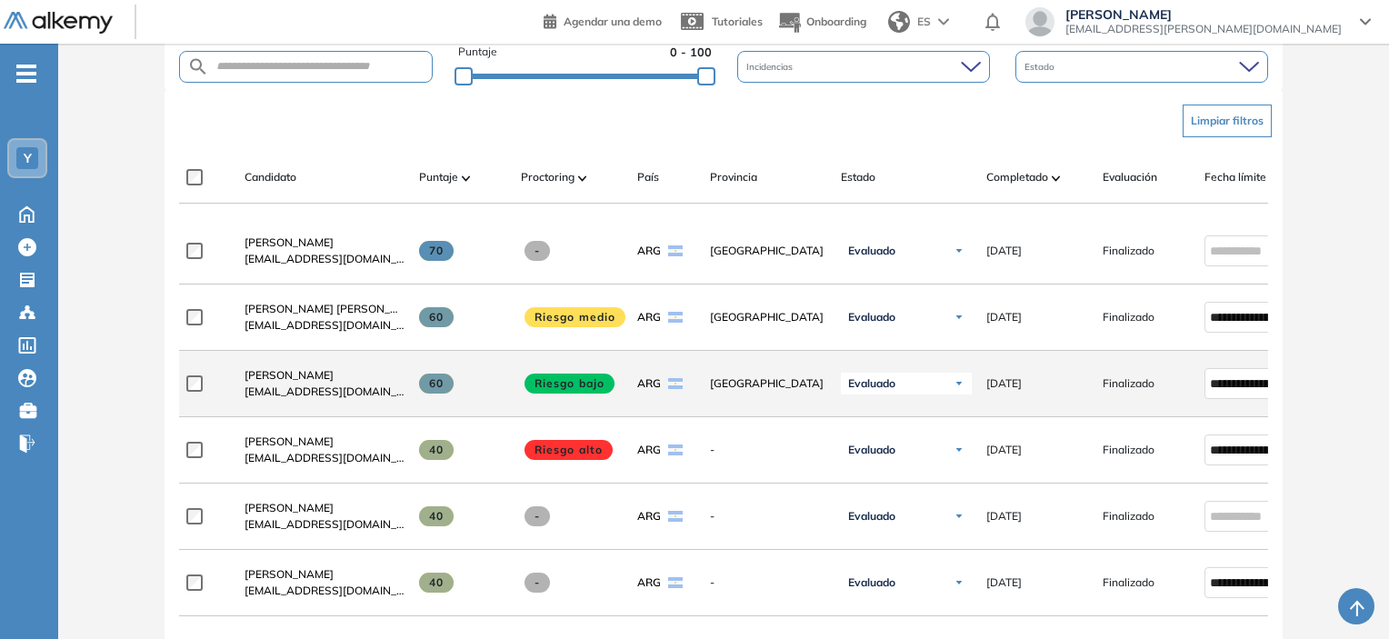
scroll to position [495, 0]
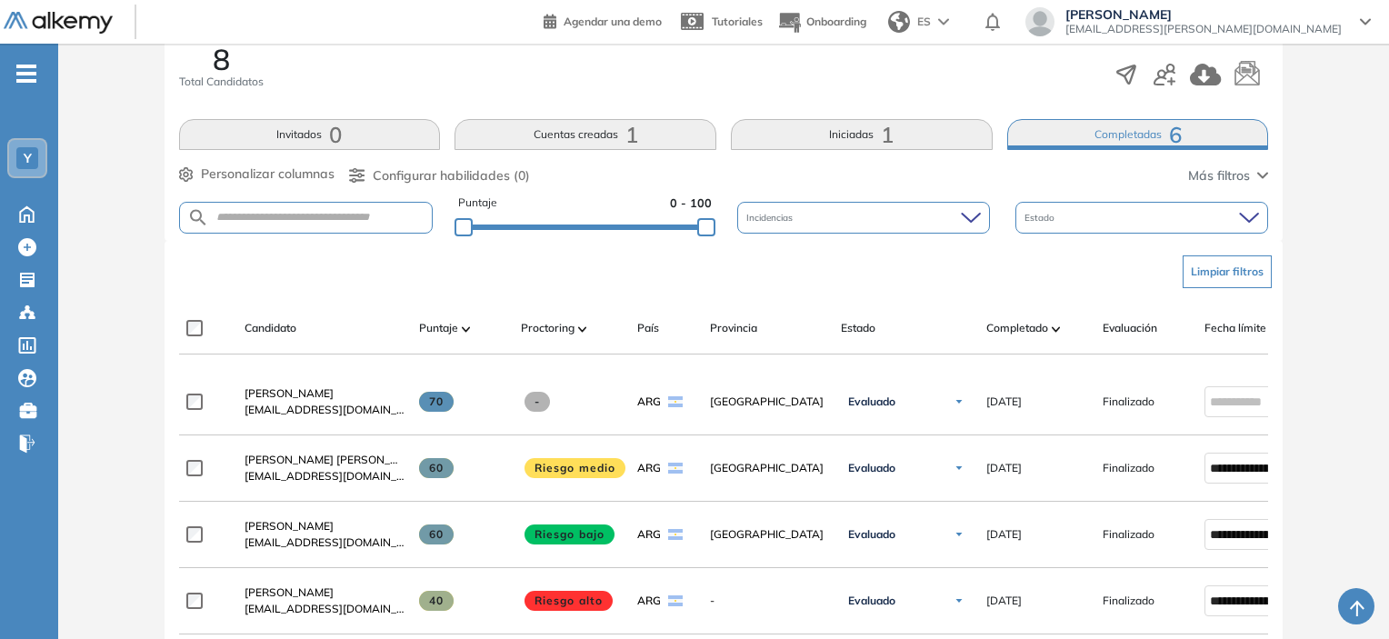
click at [779, 143] on button "Iniciadas 1" at bounding box center [862, 134] width 262 height 31
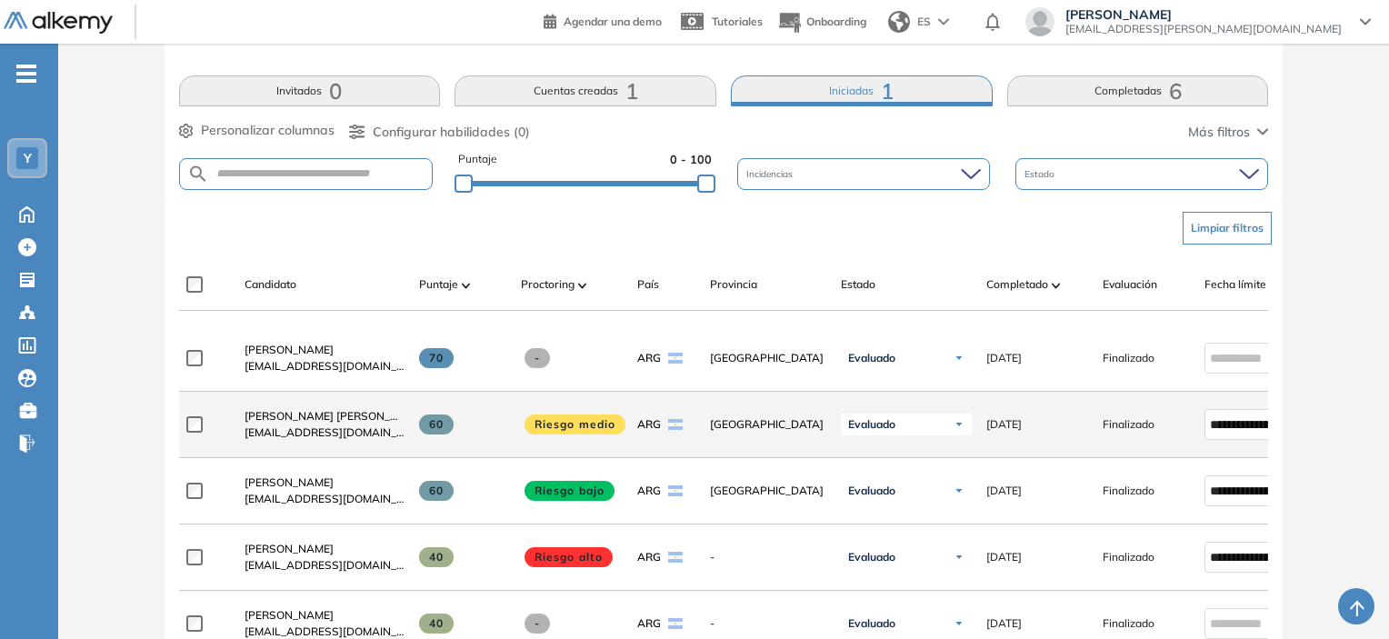
scroll to position [223, 0]
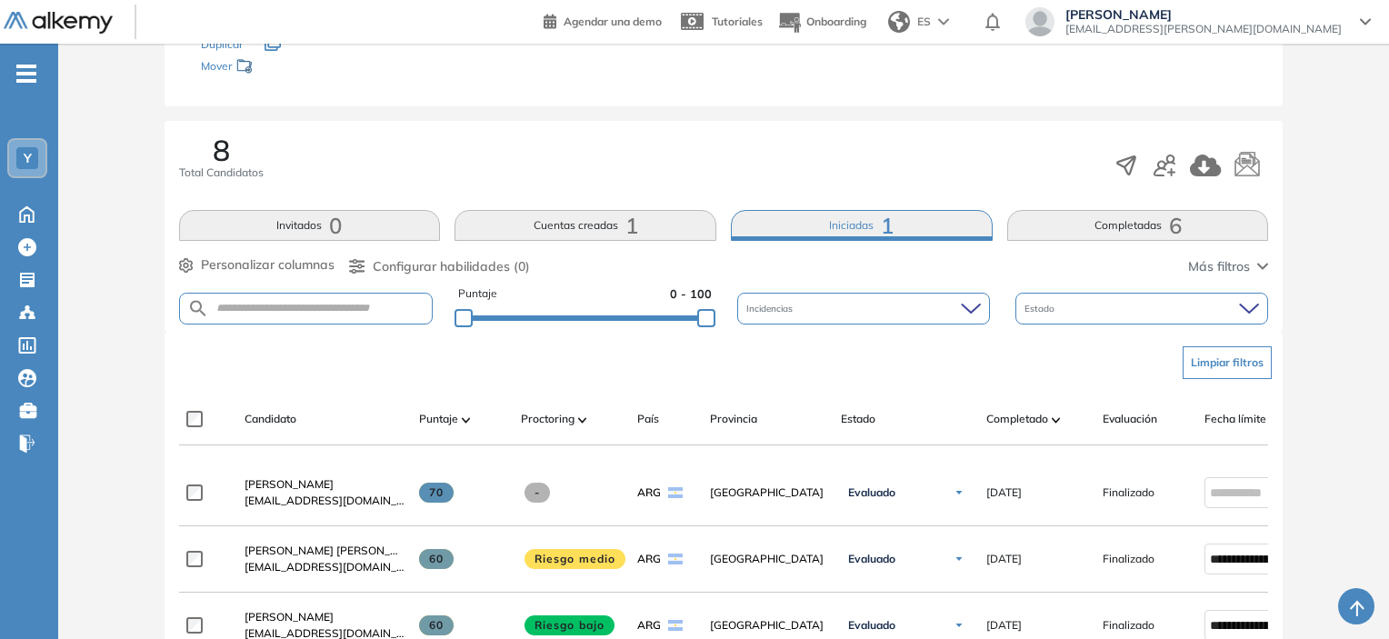
click at [629, 225] on span "1" at bounding box center [631, 225] width 13 height 0
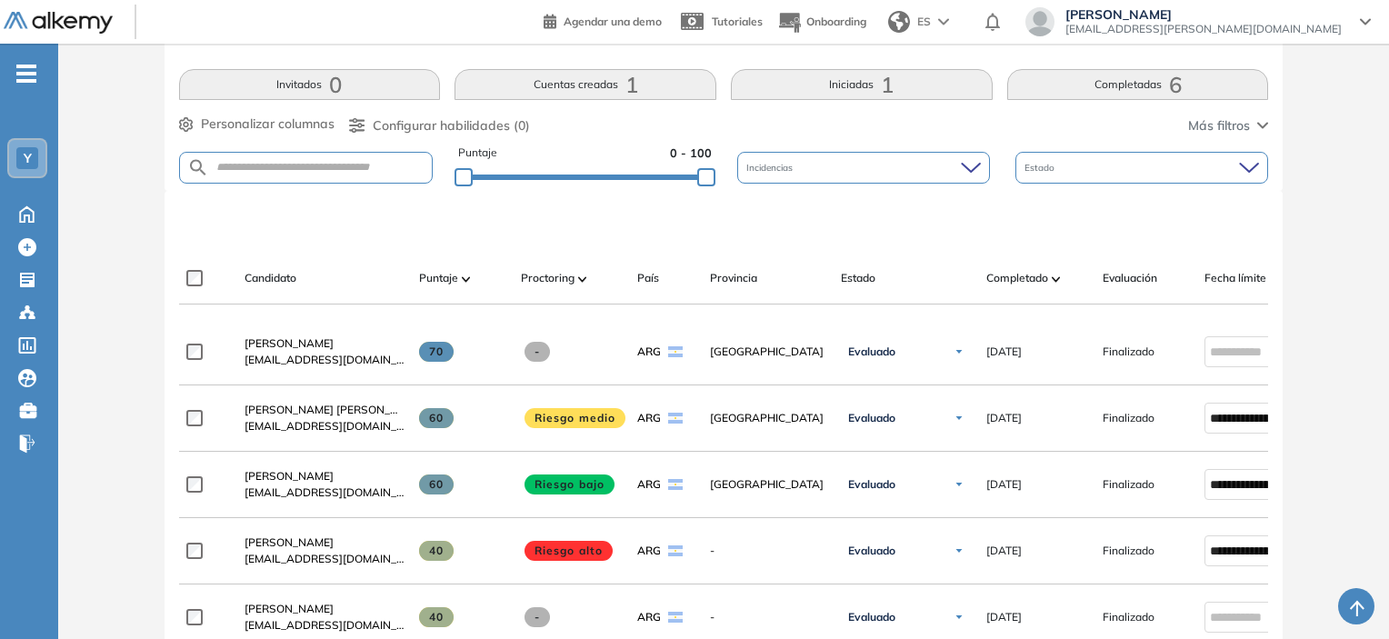
scroll to position [91, 0]
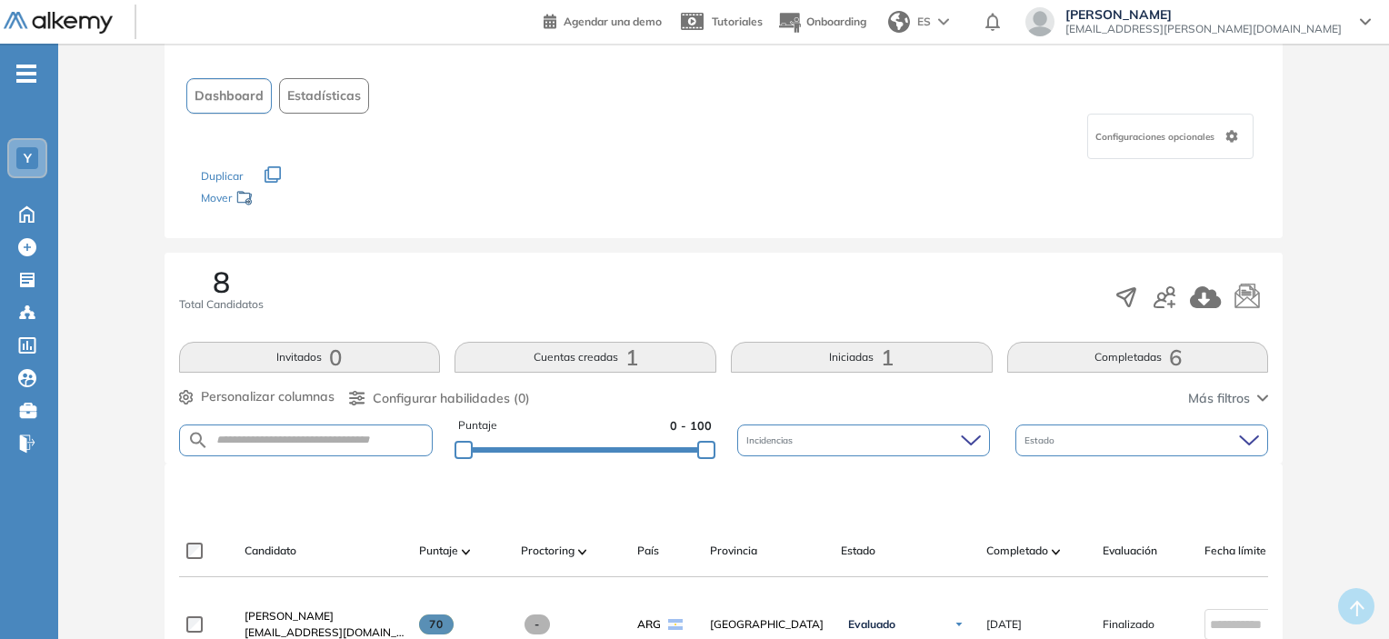
click at [30, 83] on ul "Y Home Home Crear Evaluación Crear Evaluación Evaluaciones Evaluaciones Candida…" at bounding box center [29, 266] width 58 height 386
click at [35, 75] on span "-" at bounding box center [26, 72] width 20 height 15
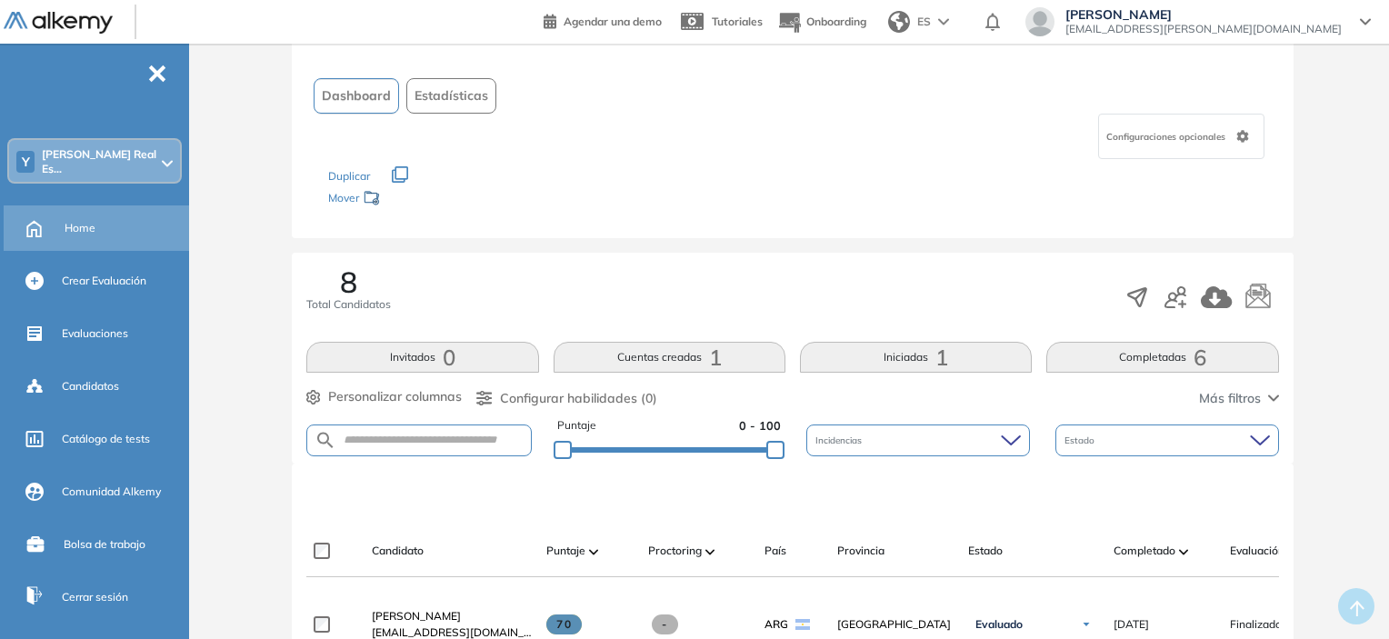
click at [98, 217] on div "Home" at bounding box center [125, 228] width 121 height 31
